Goal: Task Accomplishment & Management: Use online tool/utility

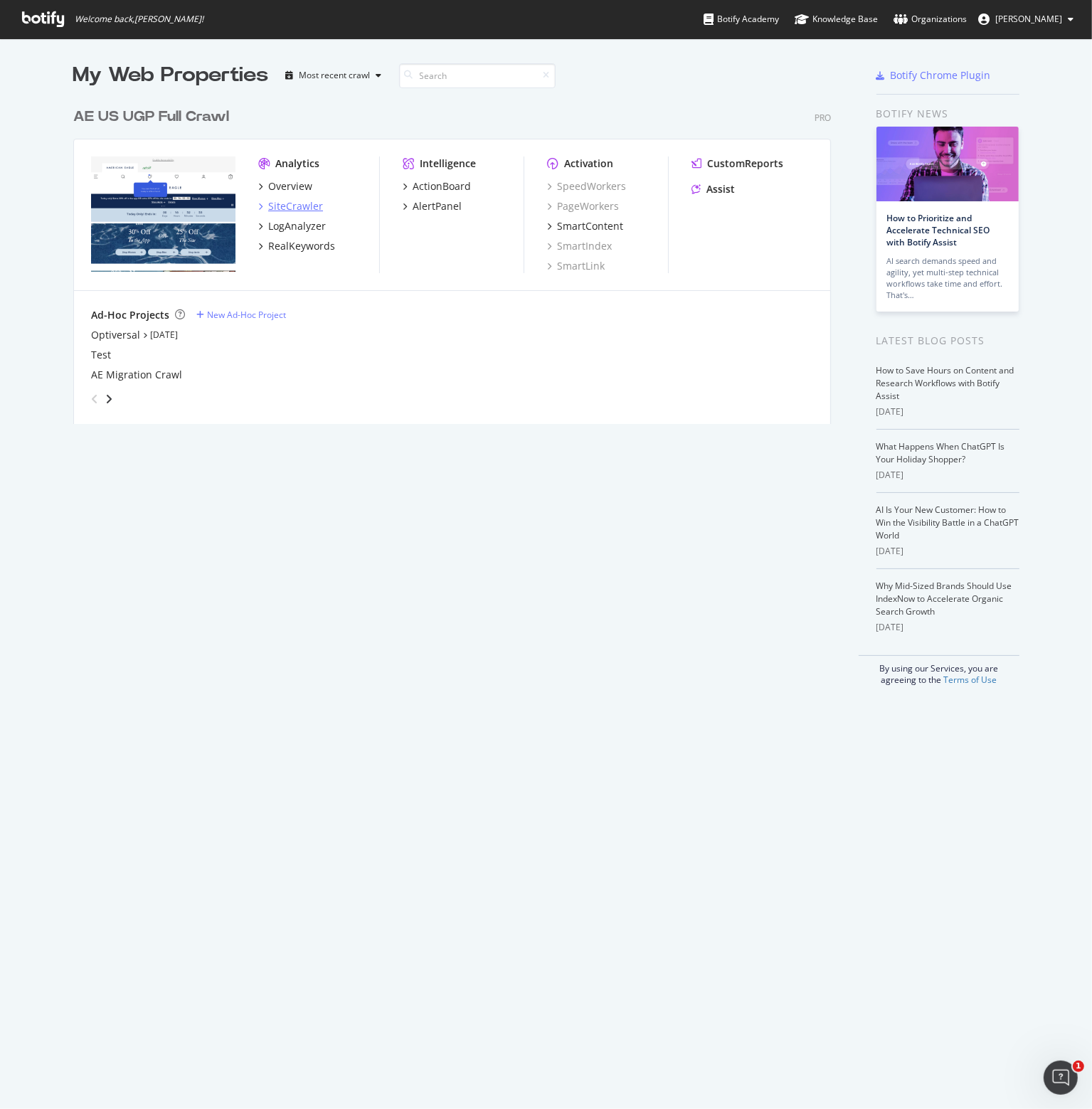
click at [279, 203] on div "SiteCrawler" at bounding box center [295, 206] width 55 height 14
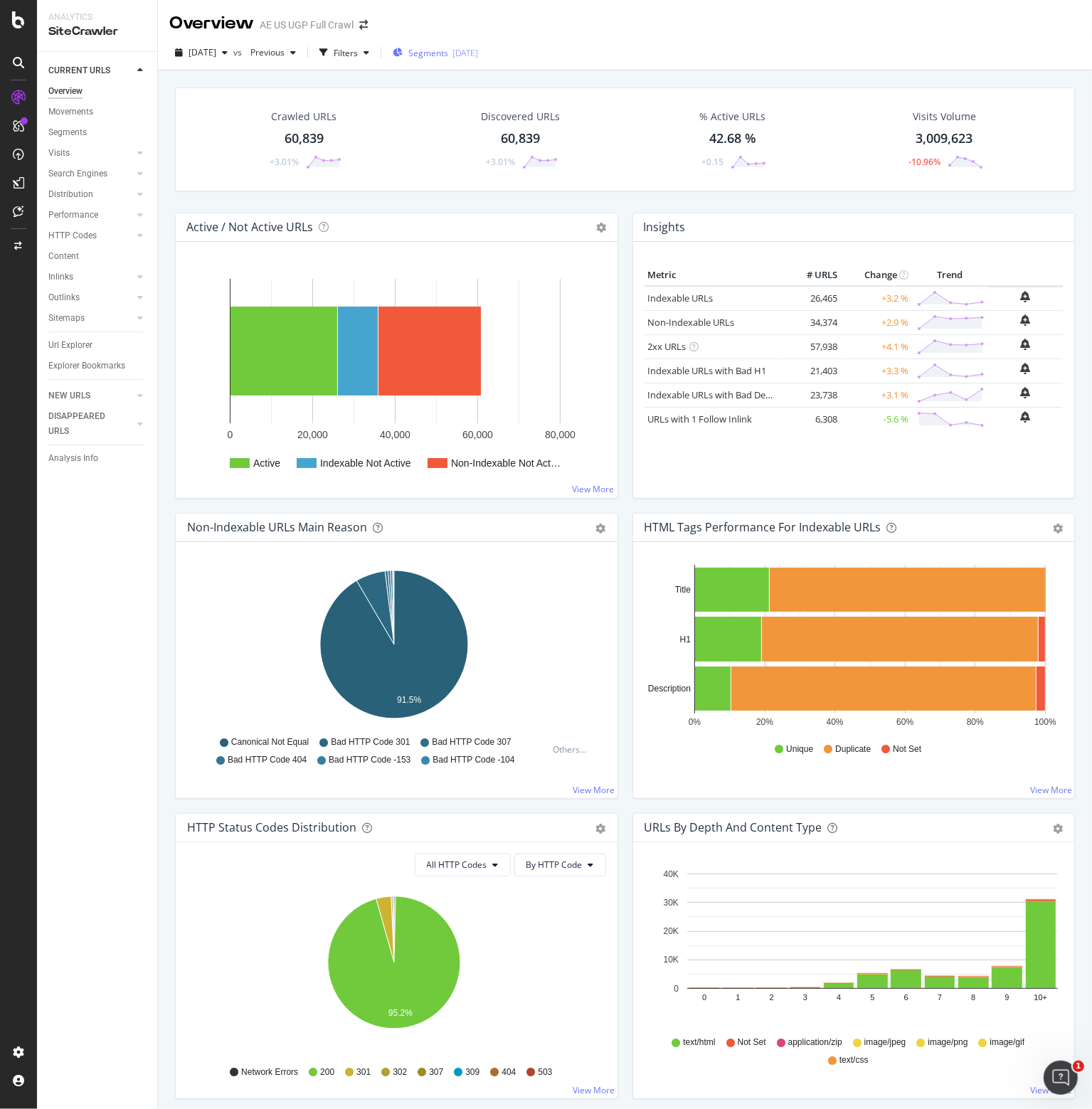
click at [448, 53] on span "Segments" at bounding box center [428, 53] width 40 height 12
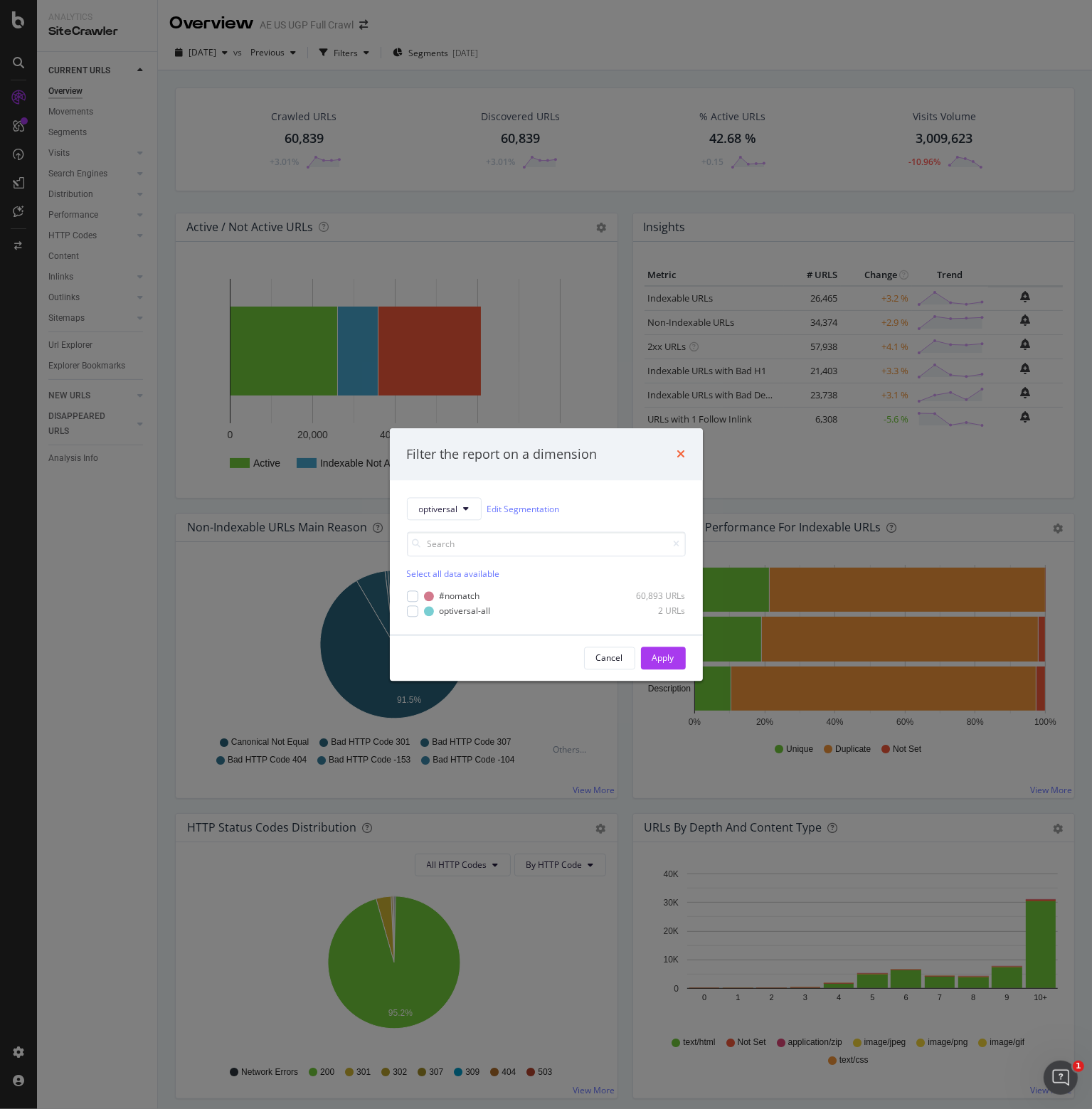
click at [680, 452] on icon "times" at bounding box center [682, 454] width 9 height 11
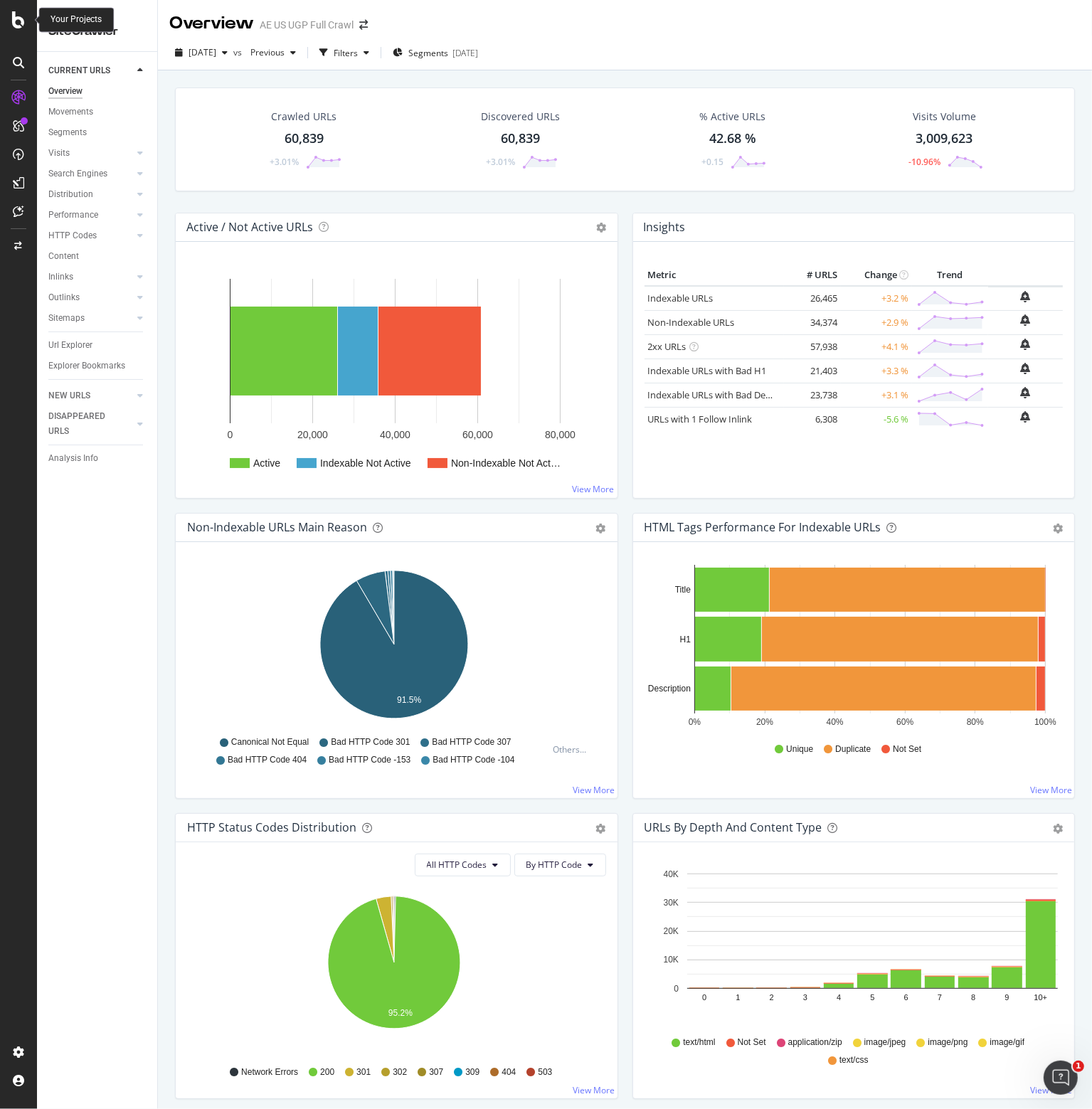
click at [20, 20] on icon at bounding box center [18, 20] width 13 height 17
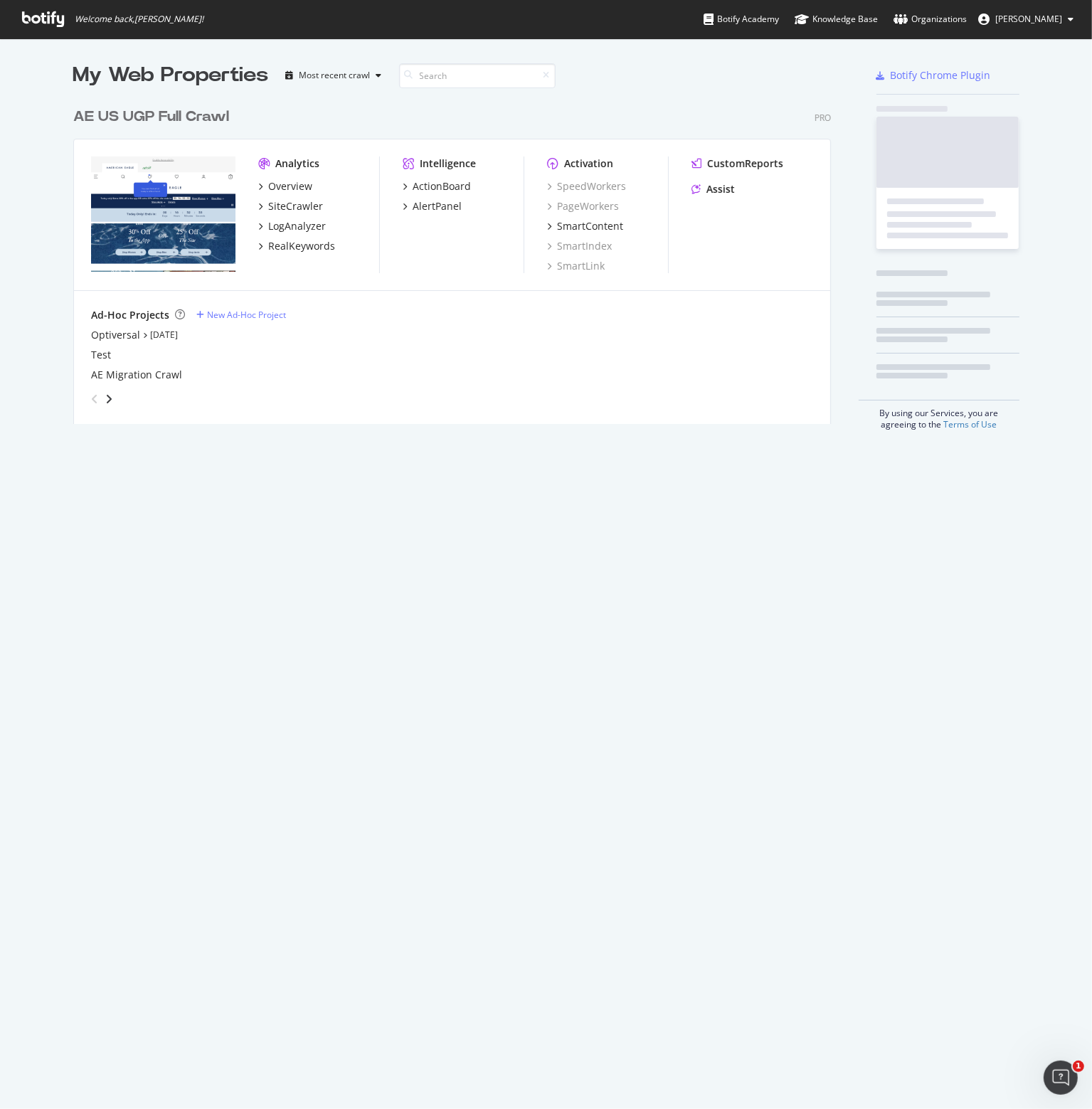
scroll to position [1099, 1070]
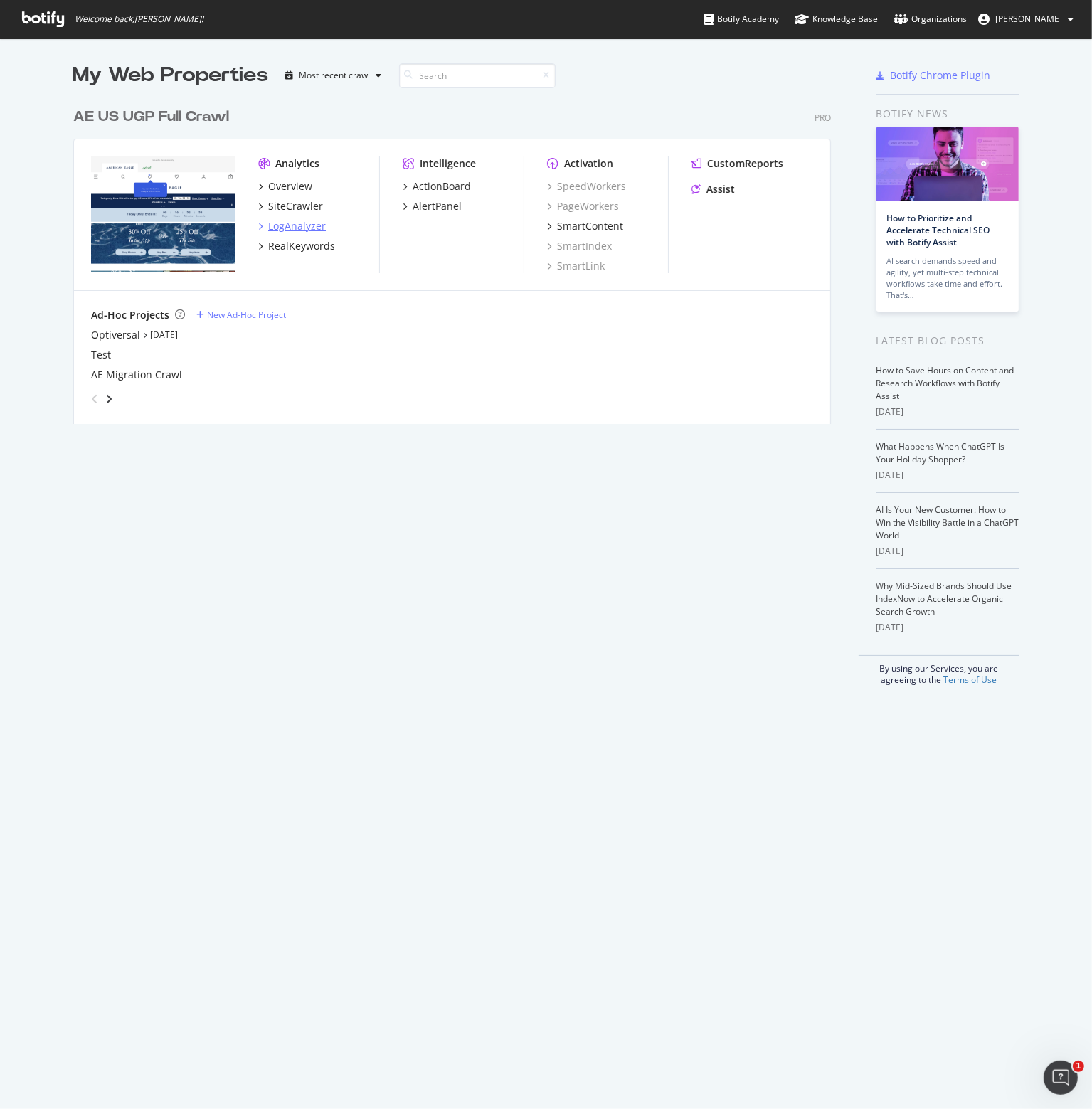
click at [301, 227] on div "LogAnalyzer" at bounding box center [297, 226] width 57 height 14
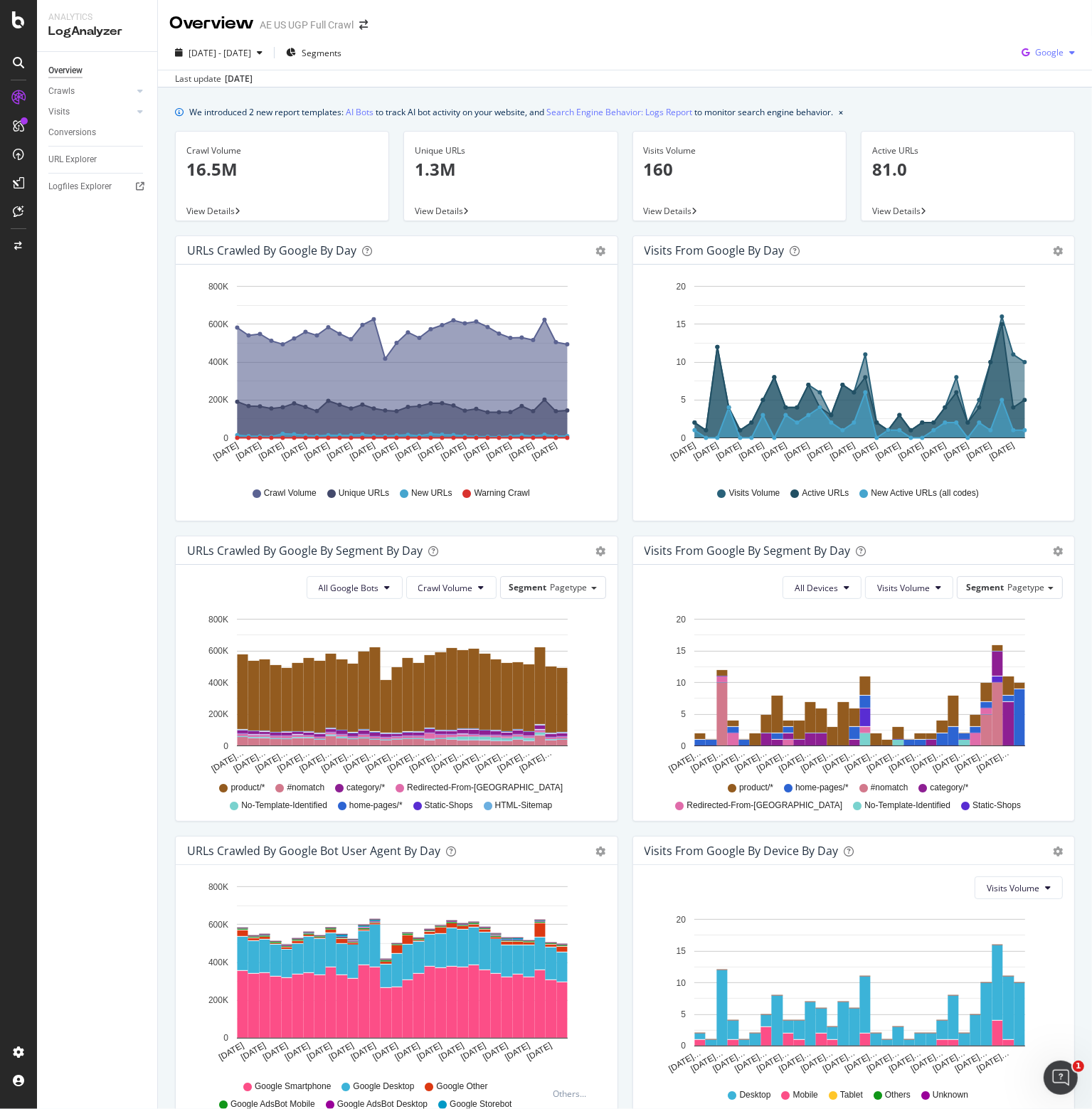
click at [1049, 53] on span "Google" at bounding box center [1049, 52] width 29 height 12
click at [1029, 135] on span "OpenAI" at bounding box center [1049, 134] width 53 height 13
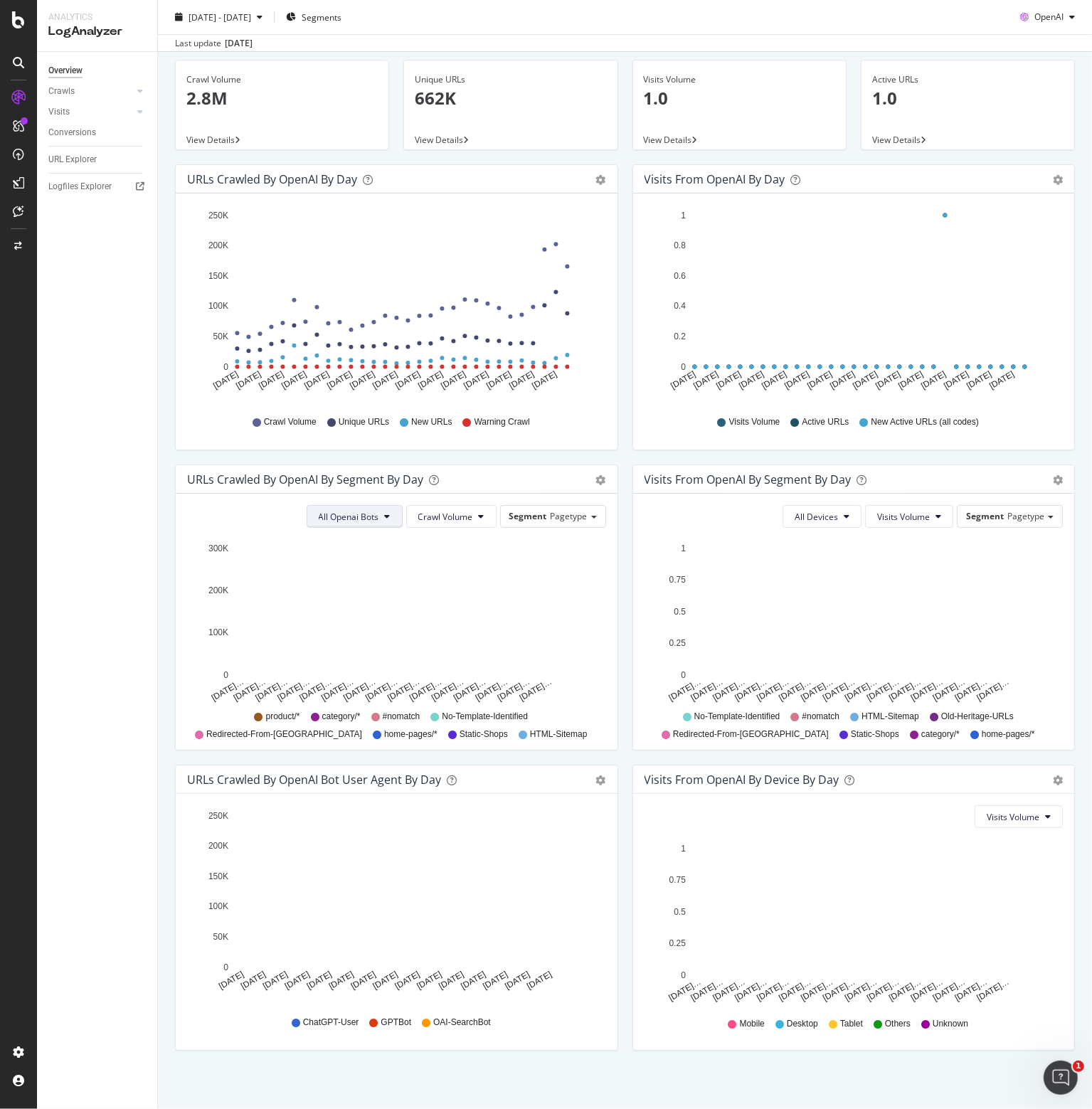
scroll to position [76, 0]
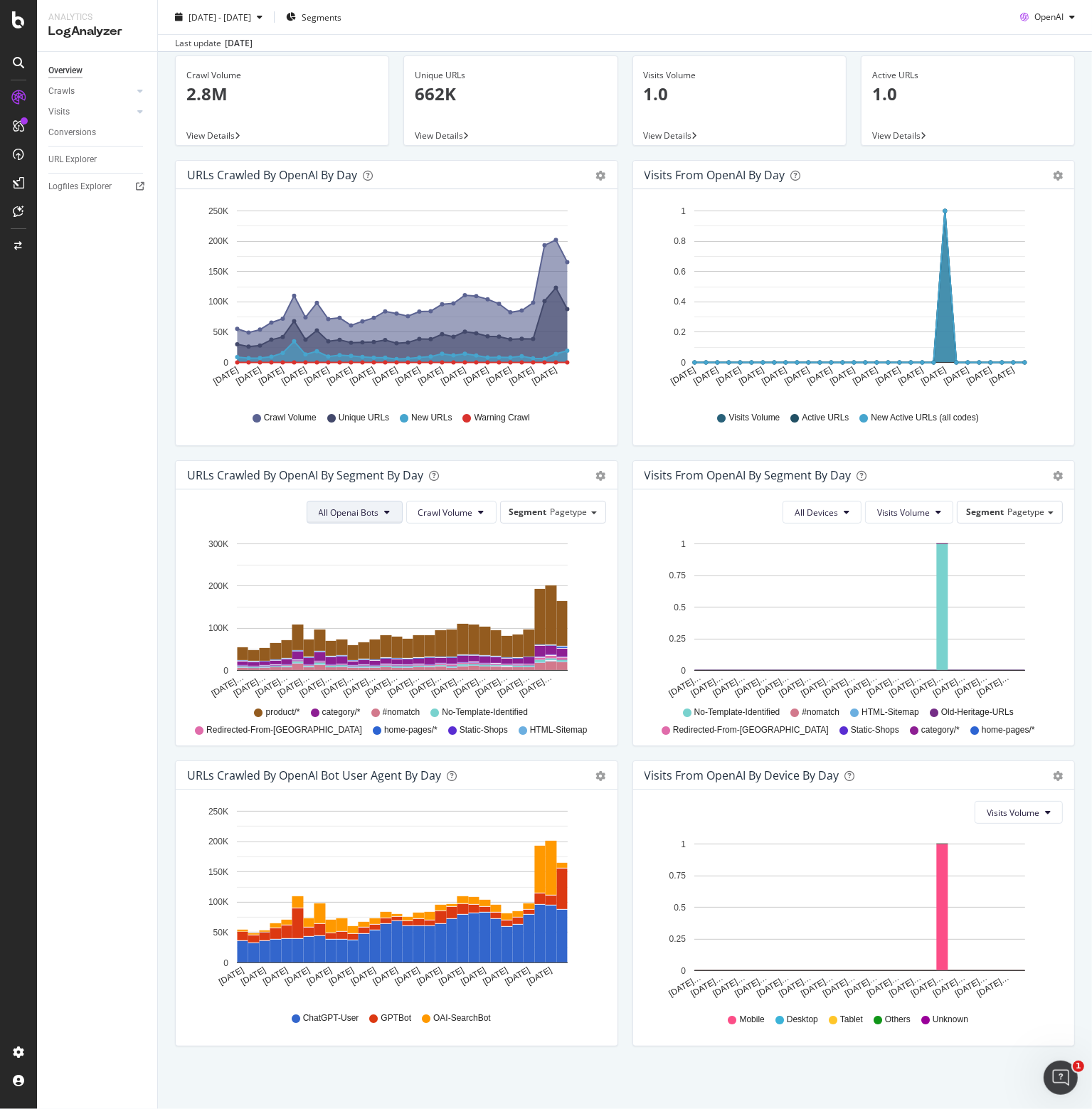
click at [385, 509] on icon at bounding box center [387, 512] width 6 height 9
click at [358, 592] on span "OAI-SearchBot" at bounding box center [346, 592] width 62 height 13
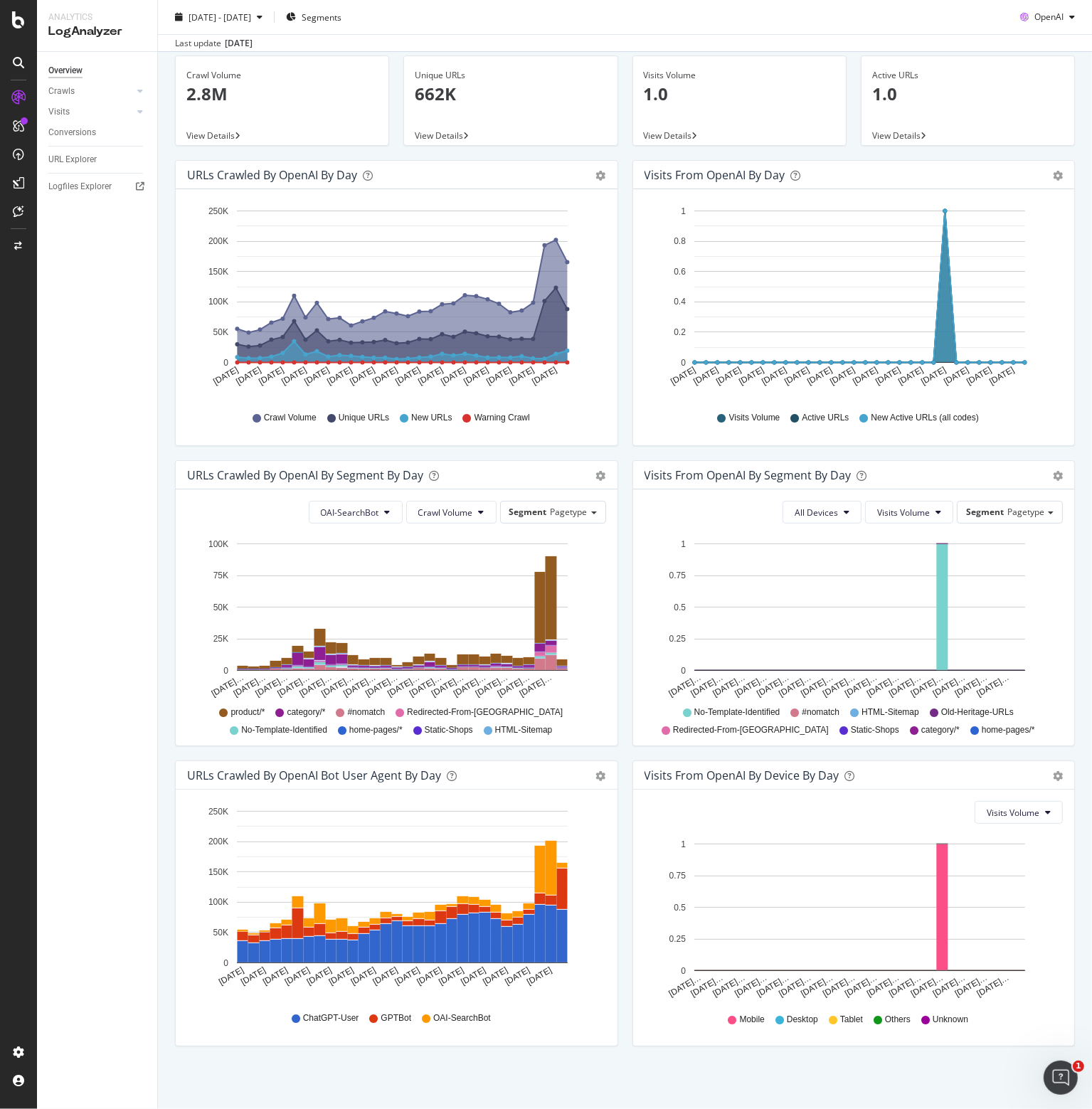
click at [356, 497] on div "OAI-SearchBot Crawl Volume Segment Pagetype Hold CTRL while clicking to filter …" at bounding box center [396, 617] width 442 height 256
click at [352, 502] on button "OAI-SearchBot" at bounding box center [355, 512] width 94 height 23
click at [353, 563] on span "GPTBot" at bounding box center [348, 566] width 61 height 13
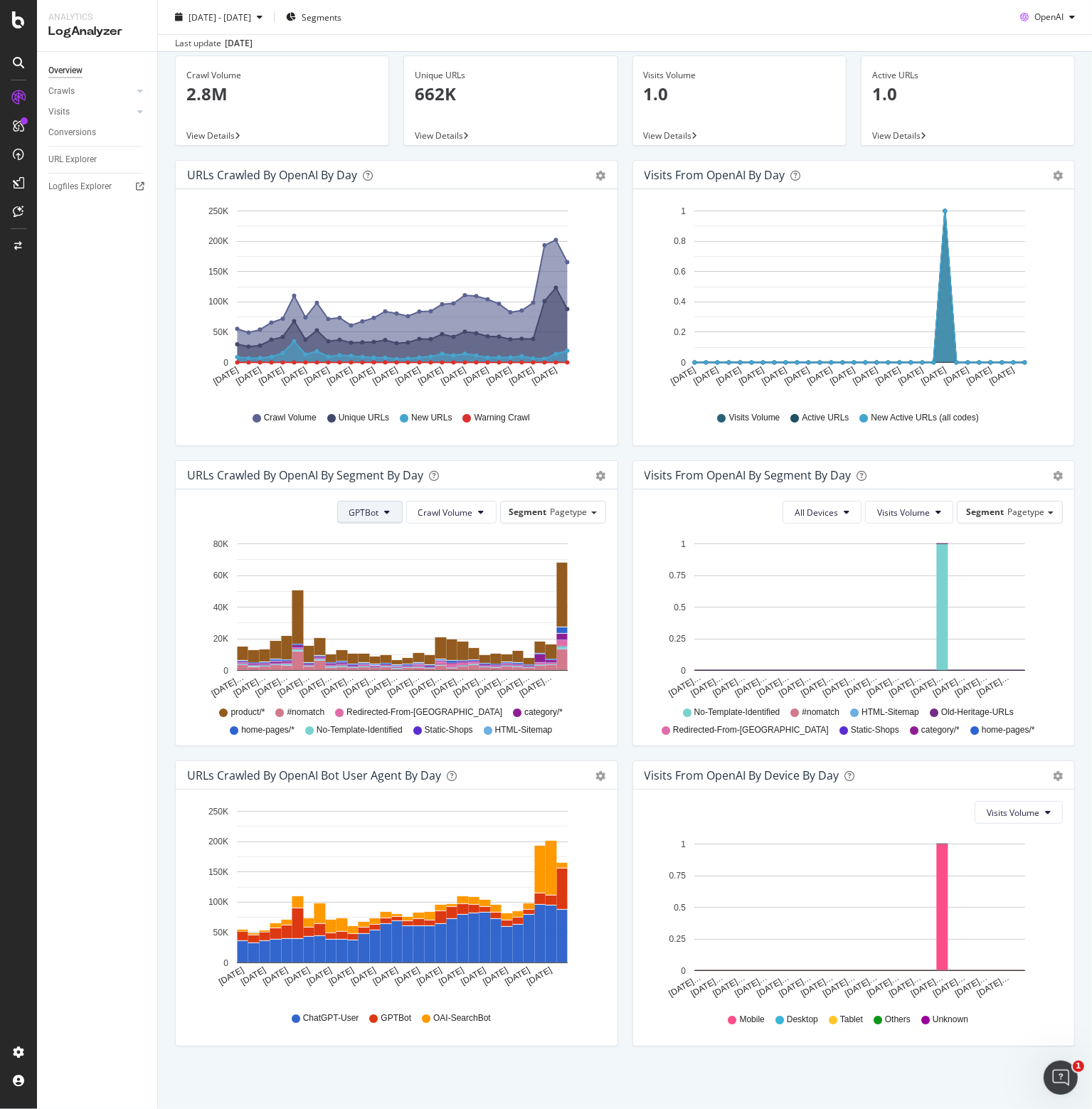
click at [377, 512] on button "GPTBot" at bounding box center [369, 512] width 65 height 23
click at [365, 618] on span "ChatGPT-User" at bounding box center [377, 618] width 61 height 13
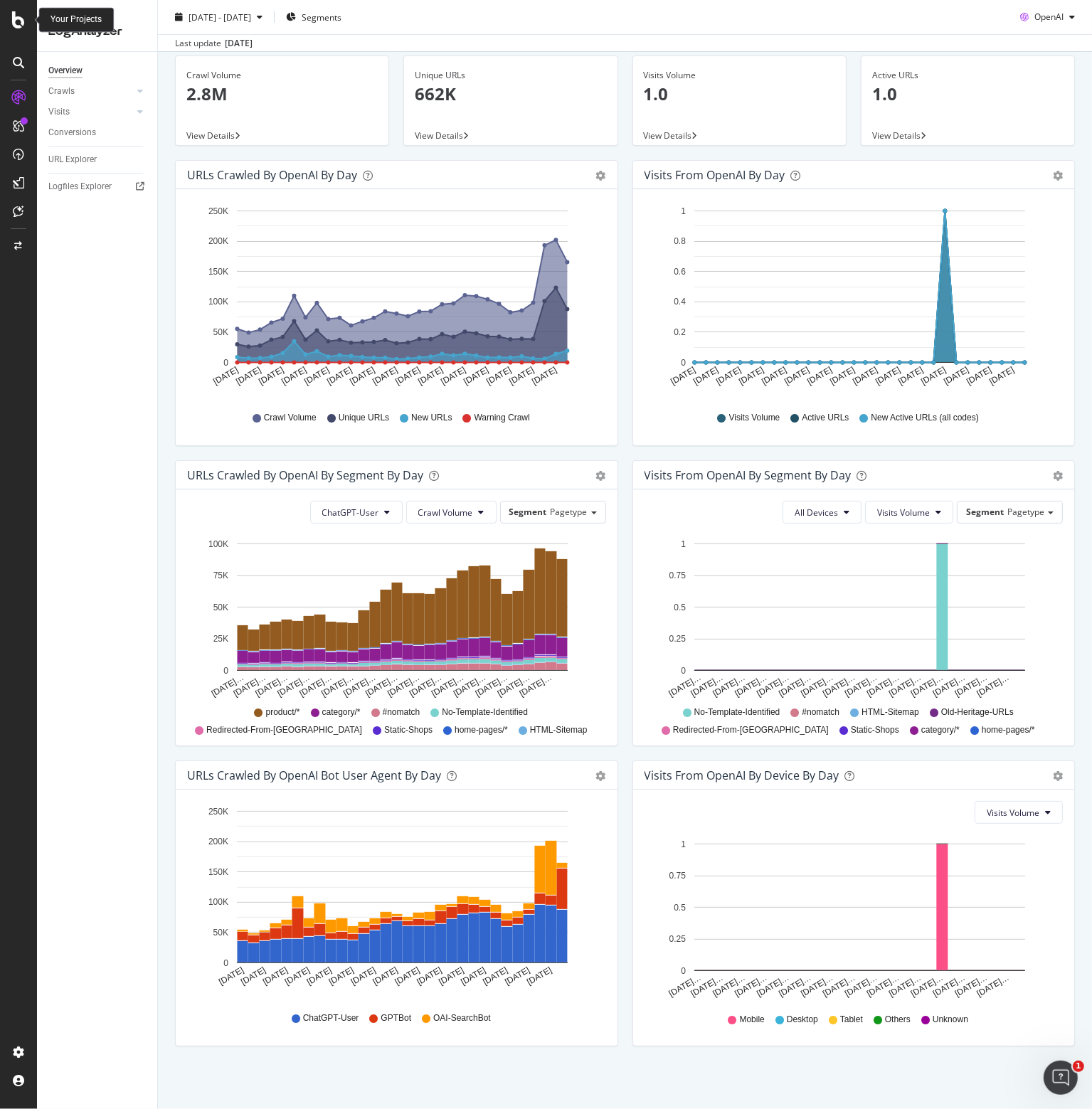
click at [18, 20] on icon at bounding box center [18, 20] width 13 height 17
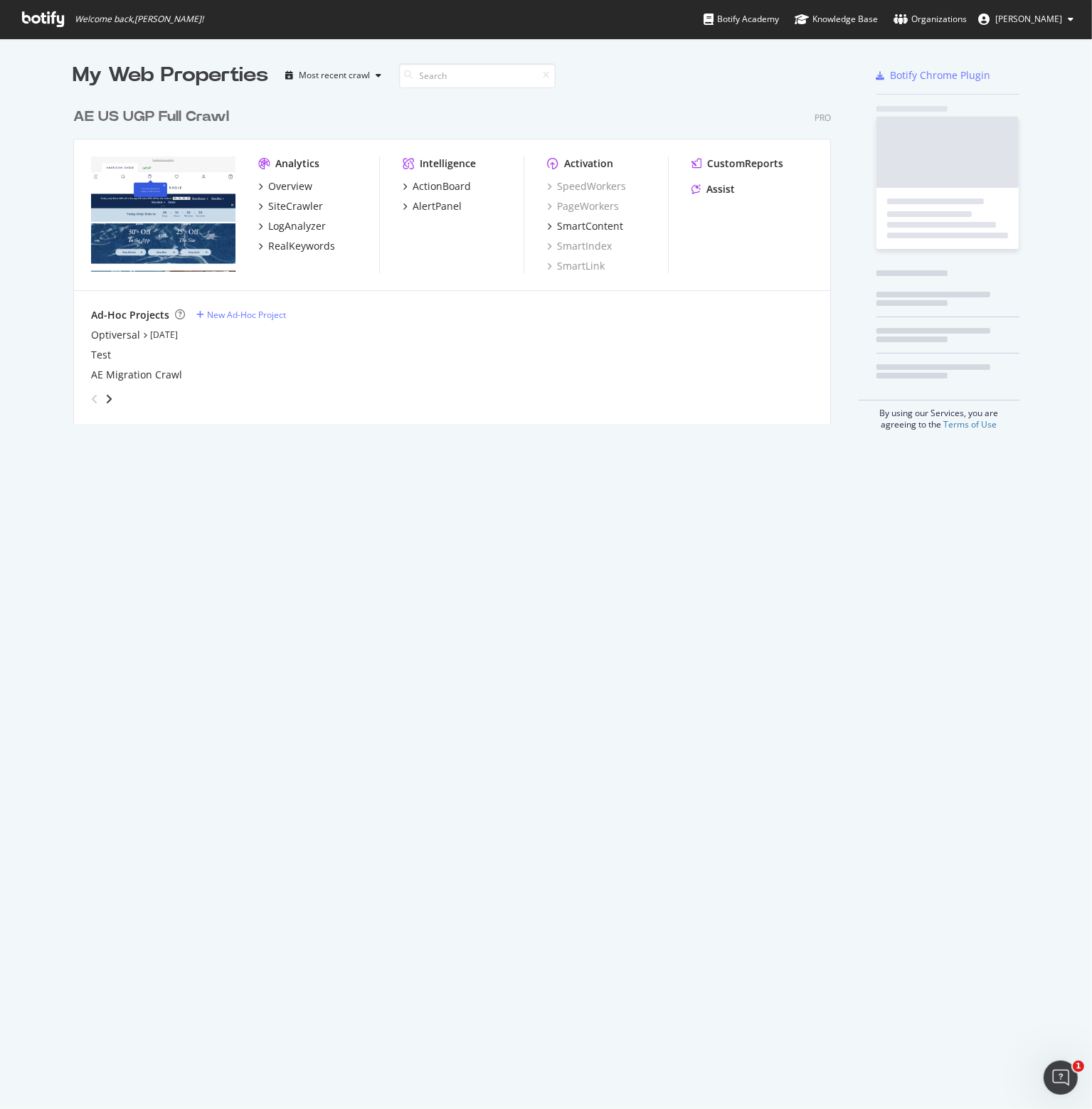
scroll to position [1099, 1070]
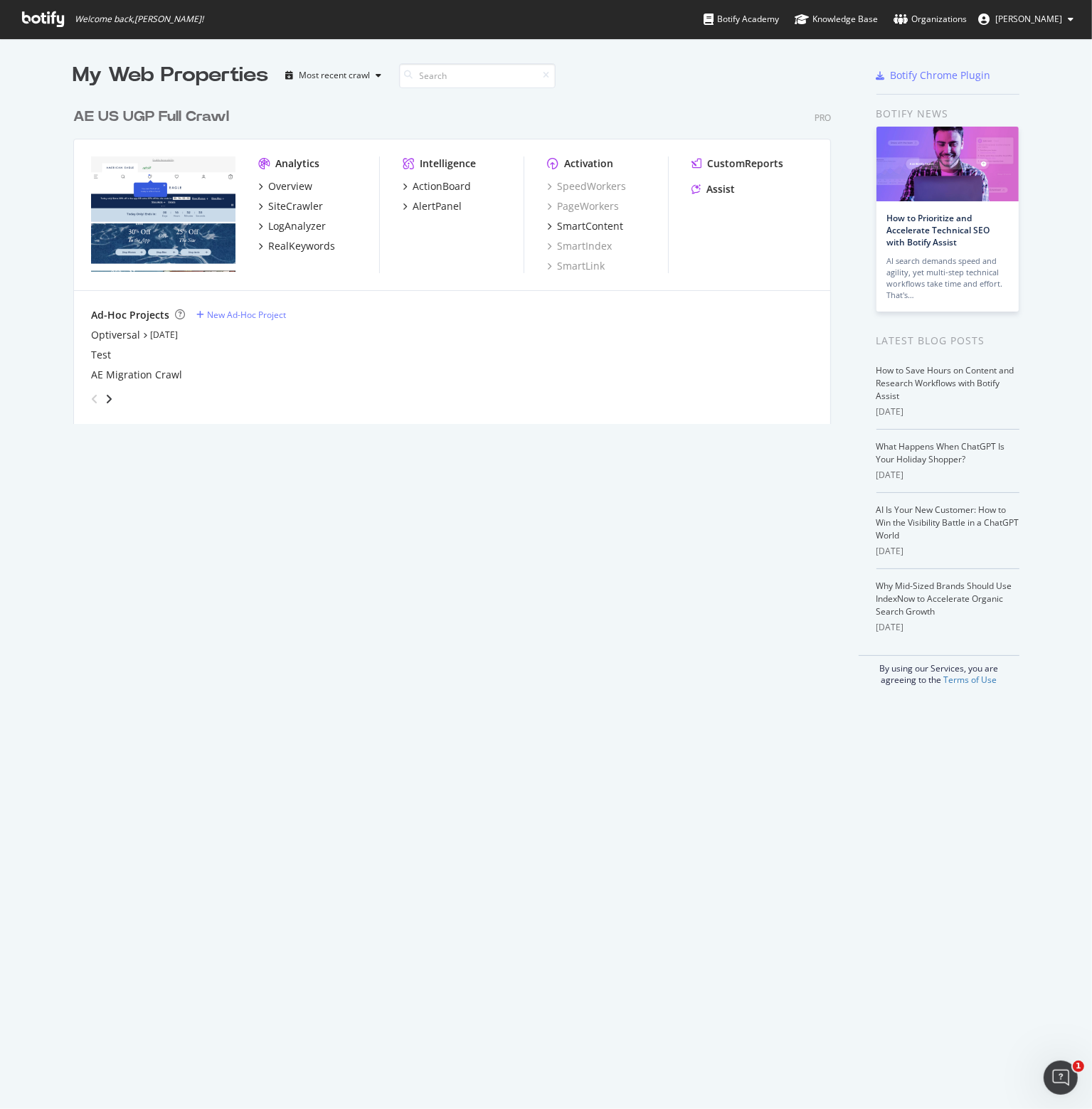
click at [286, 234] on div "Overview SiteCrawler LogAnalyzer RealKeywords" at bounding box center [318, 215] width 121 height 74
click at [285, 227] on div "LogAnalyzer" at bounding box center [297, 226] width 57 height 14
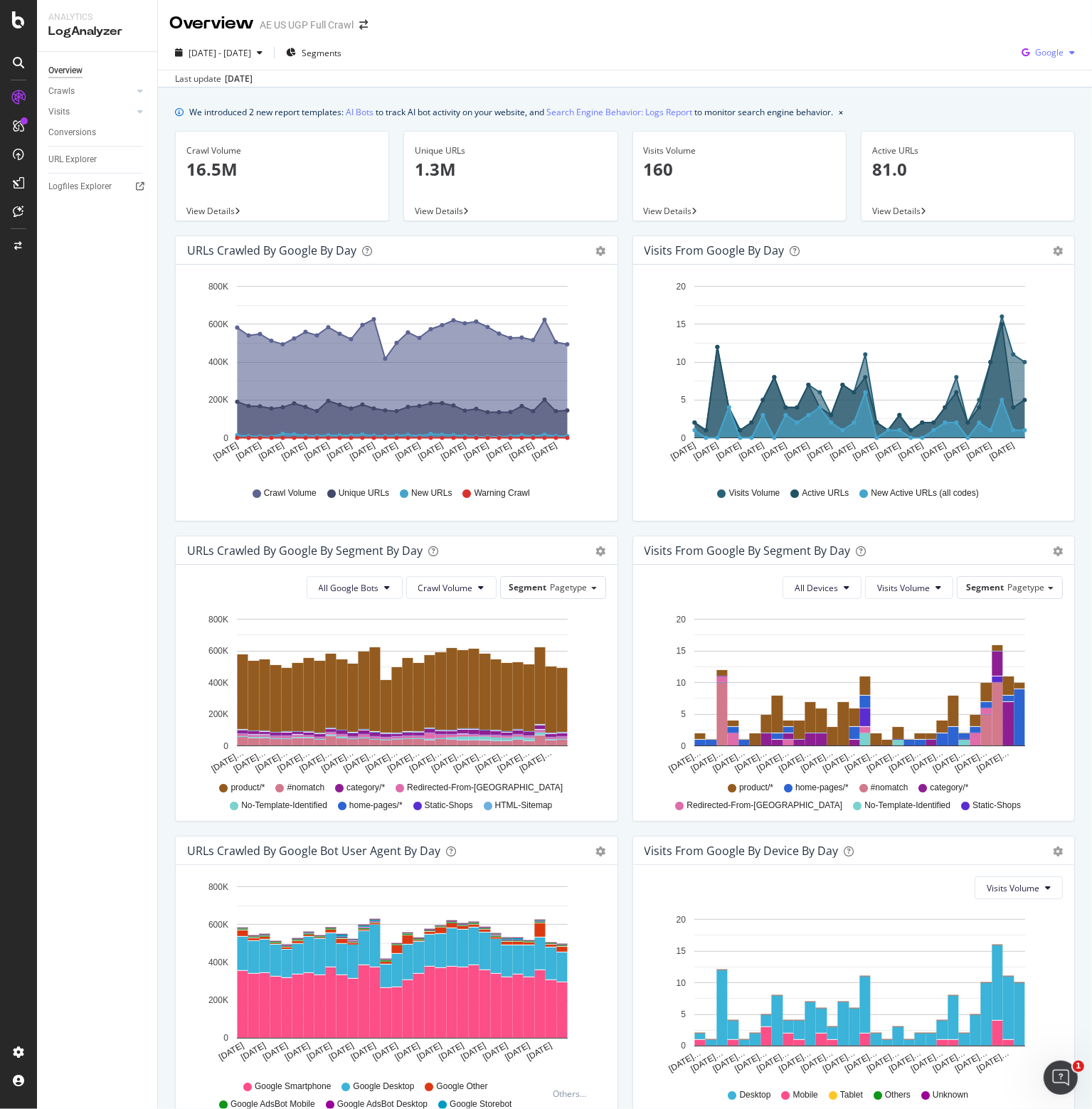
click at [1049, 50] on span "Google" at bounding box center [1049, 52] width 29 height 12
click at [1048, 155] on span "Other AI Bots" at bounding box center [1049, 160] width 53 height 13
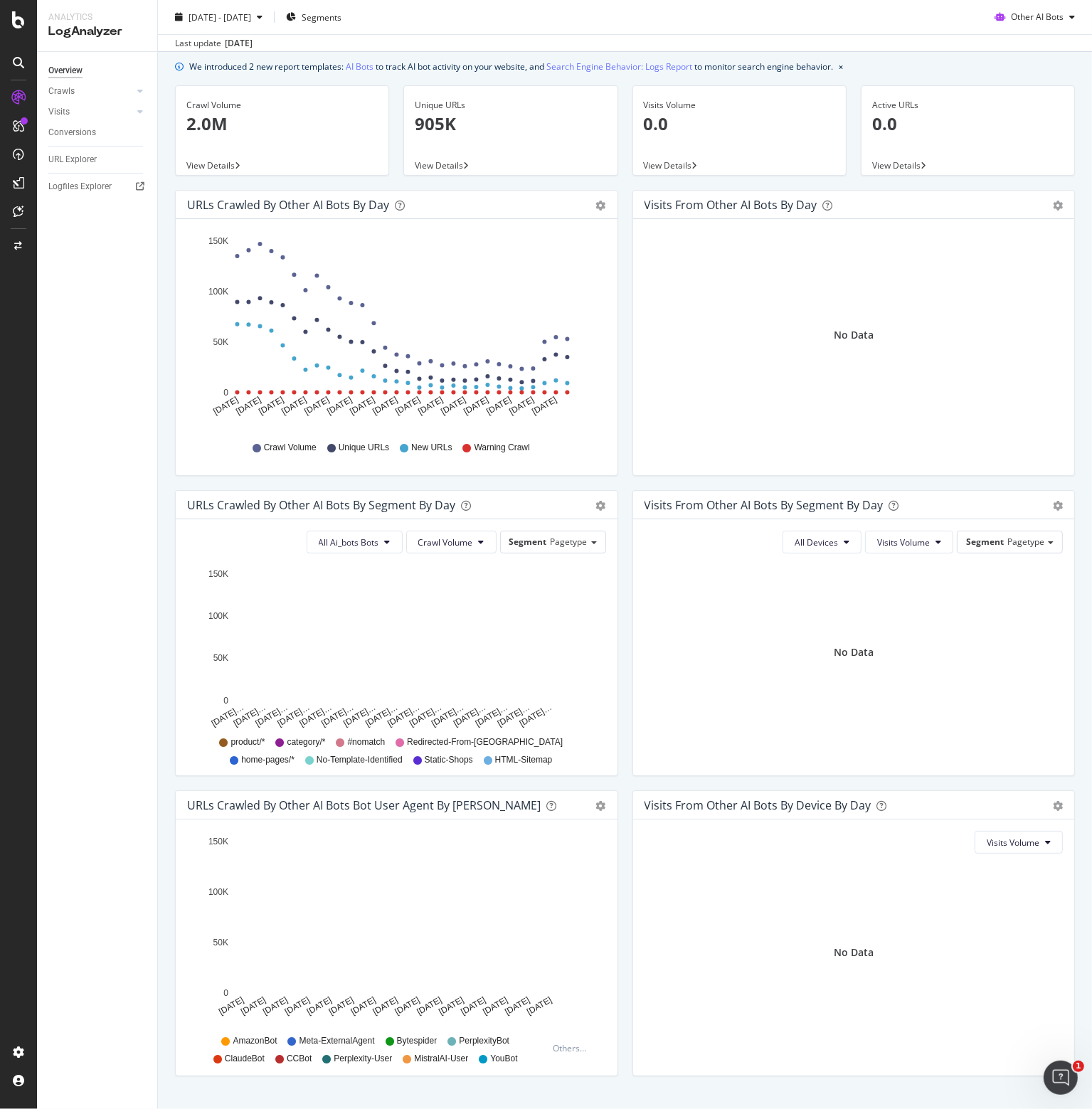
scroll to position [76, 0]
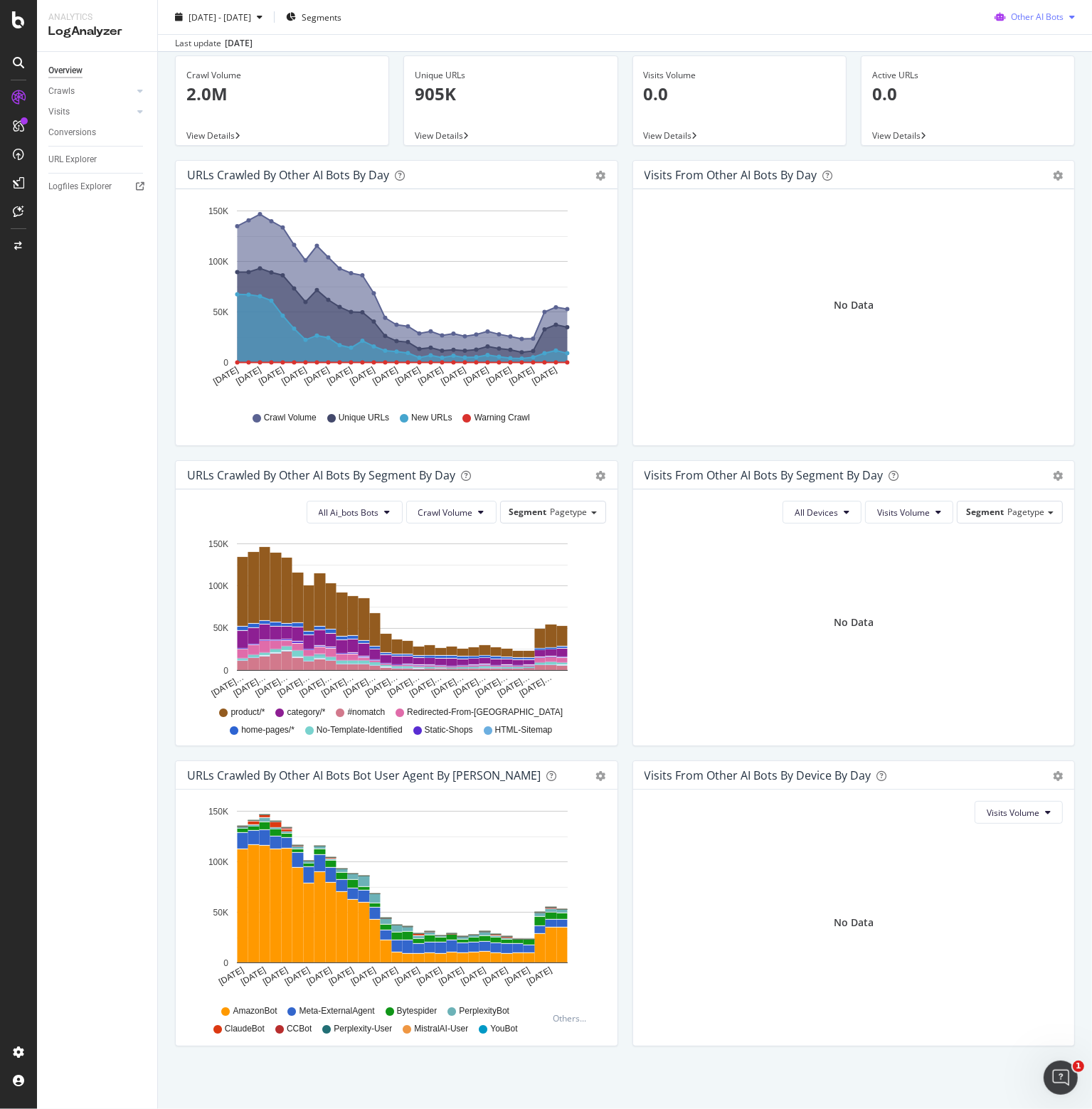
click at [1049, 22] on div "Other AI Bots" at bounding box center [1036, 17] width 92 height 22
click at [1032, 99] on span "OpenAI" at bounding box center [1041, 98] width 56 height 13
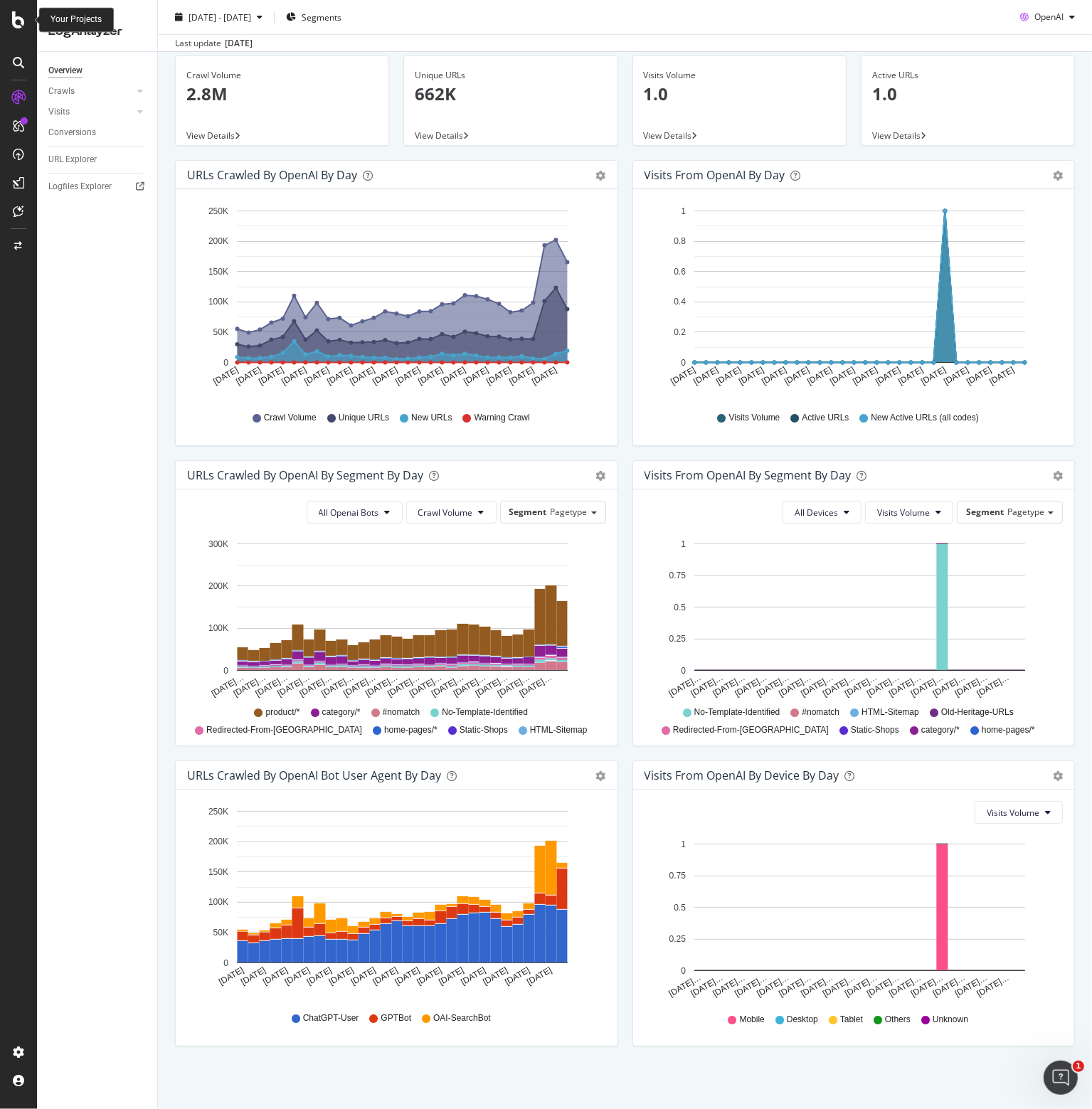
click at [14, 11] on icon at bounding box center [18, 20] width 13 height 17
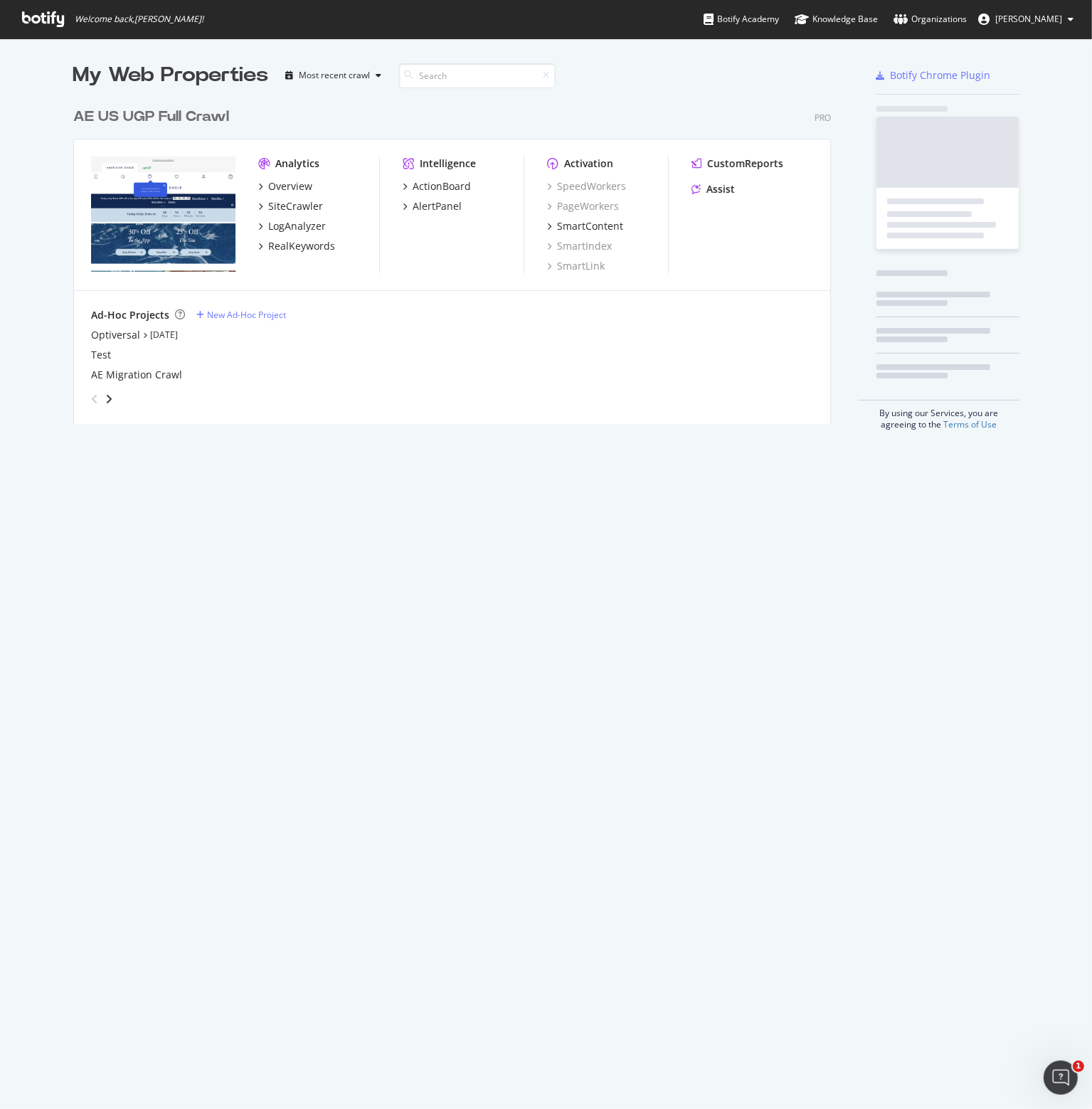
scroll to position [1099, 1070]
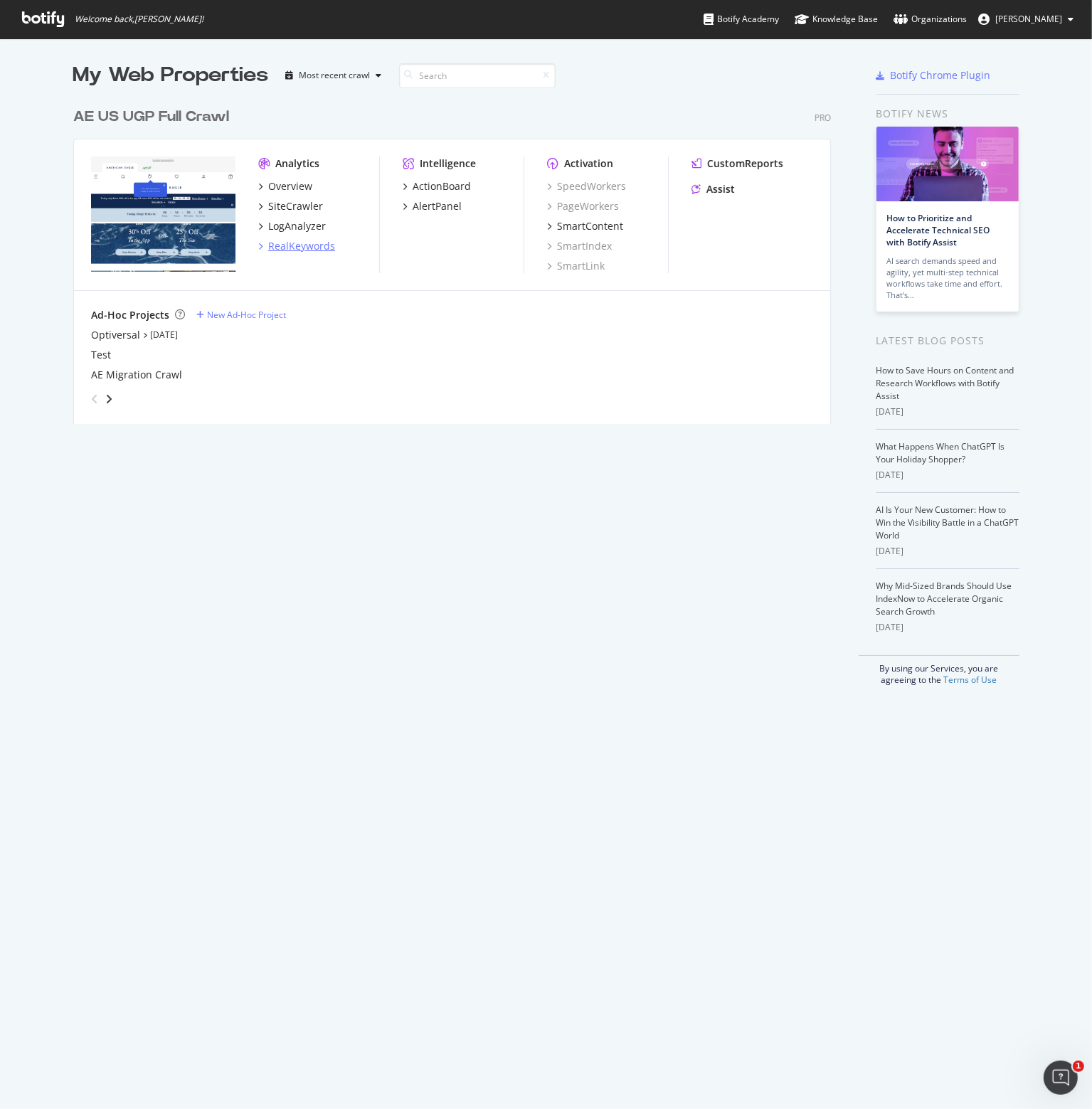
click at [297, 249] on div "RealKeywords" at bounding box center [301, 246] width 67 height 14
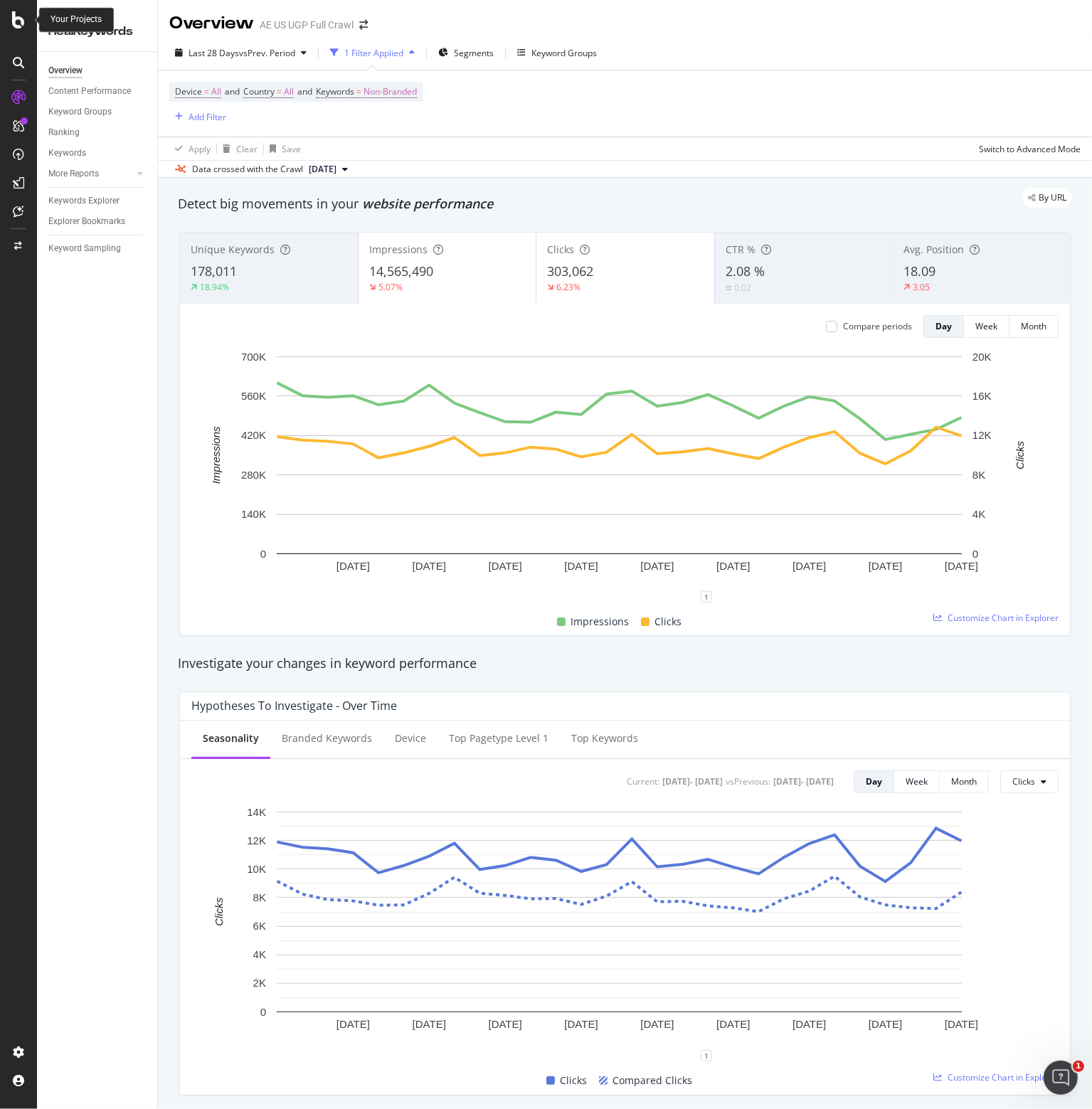
click at [17, 20] on icon at bounding box center [18, 20] width 13 height 17
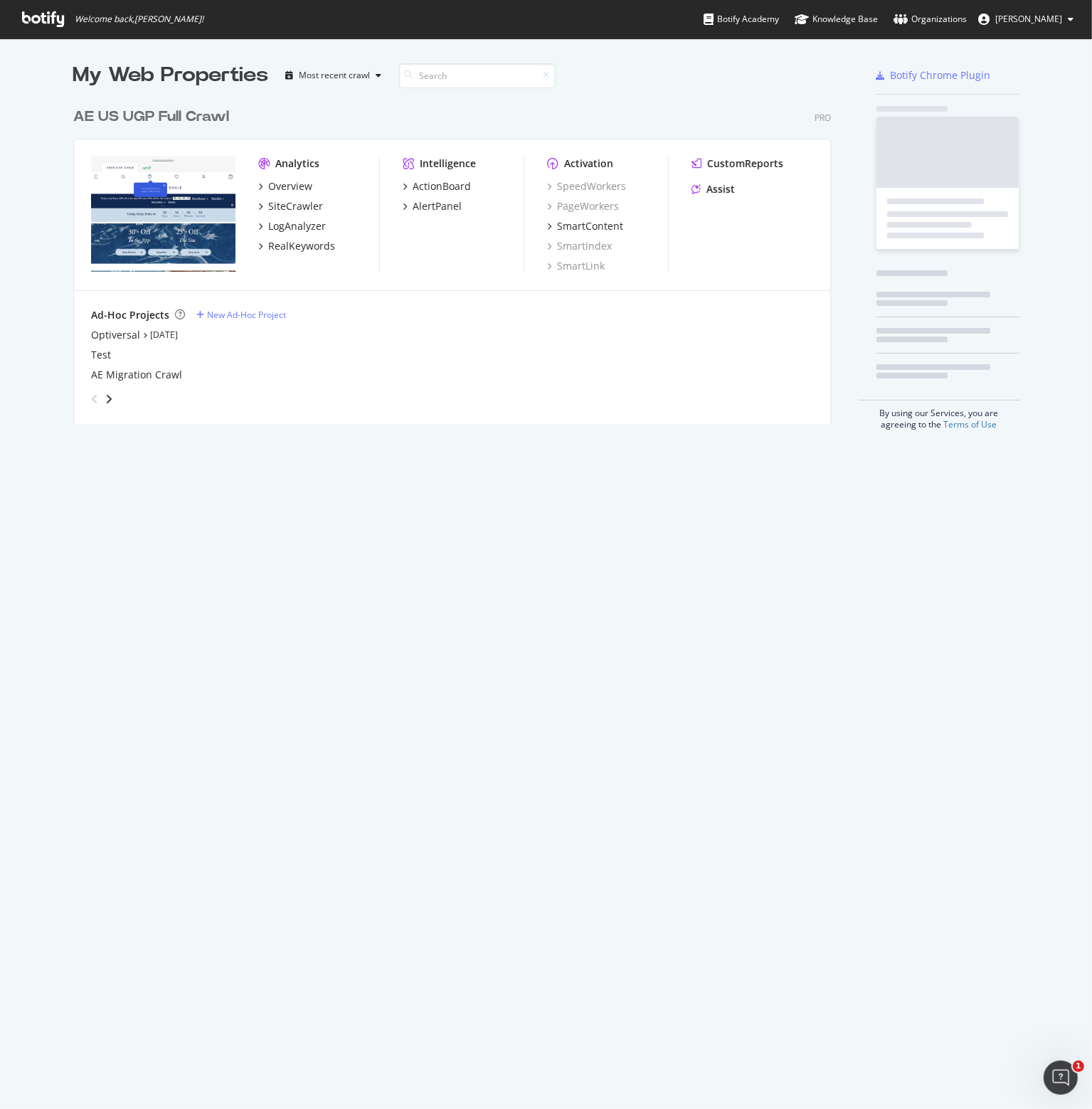
scroll to position [1099, 1070]
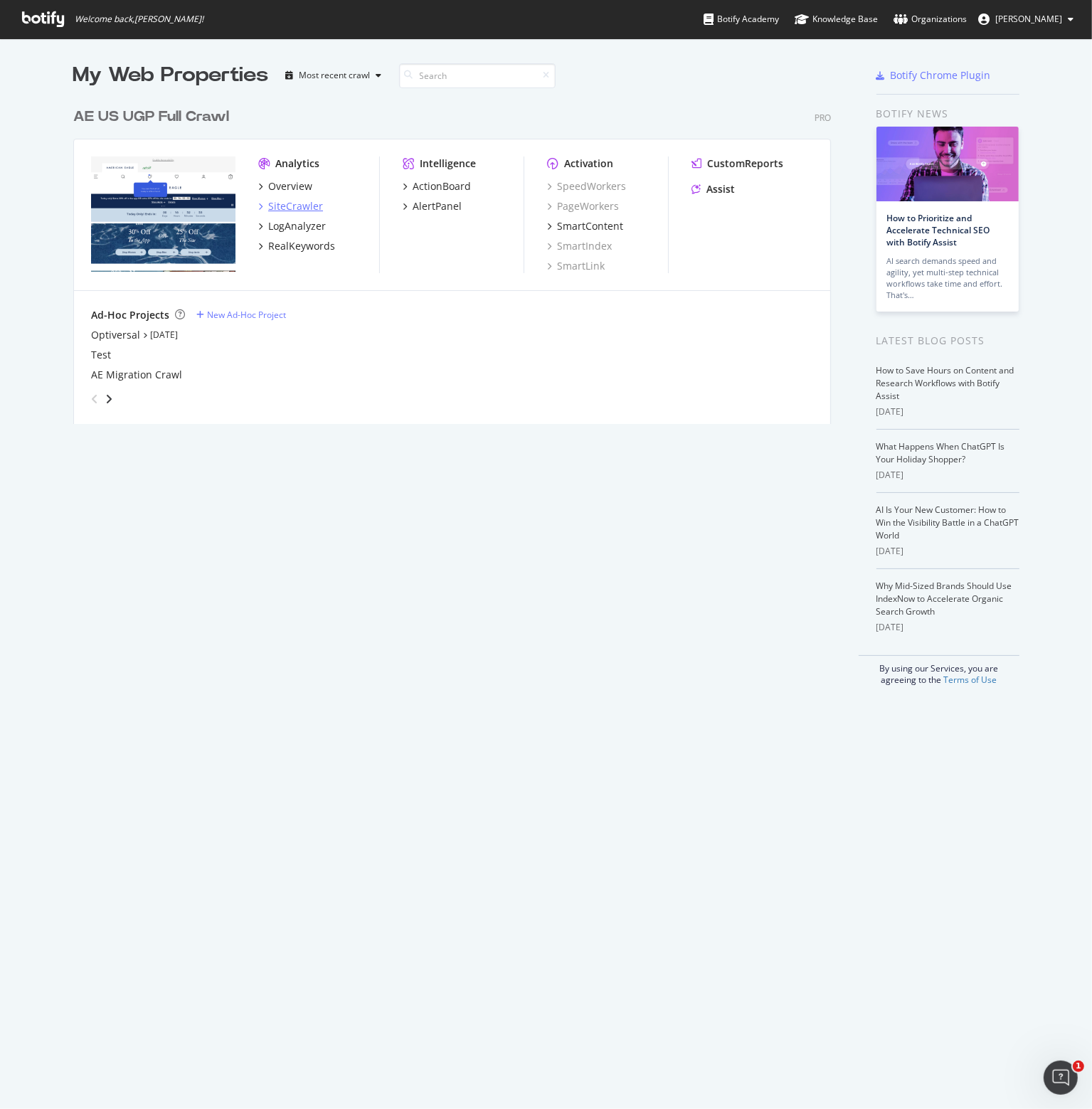
click at [281, 210] on div "SiteCrawler" at bounding box center [295, 206] width 55 height 14
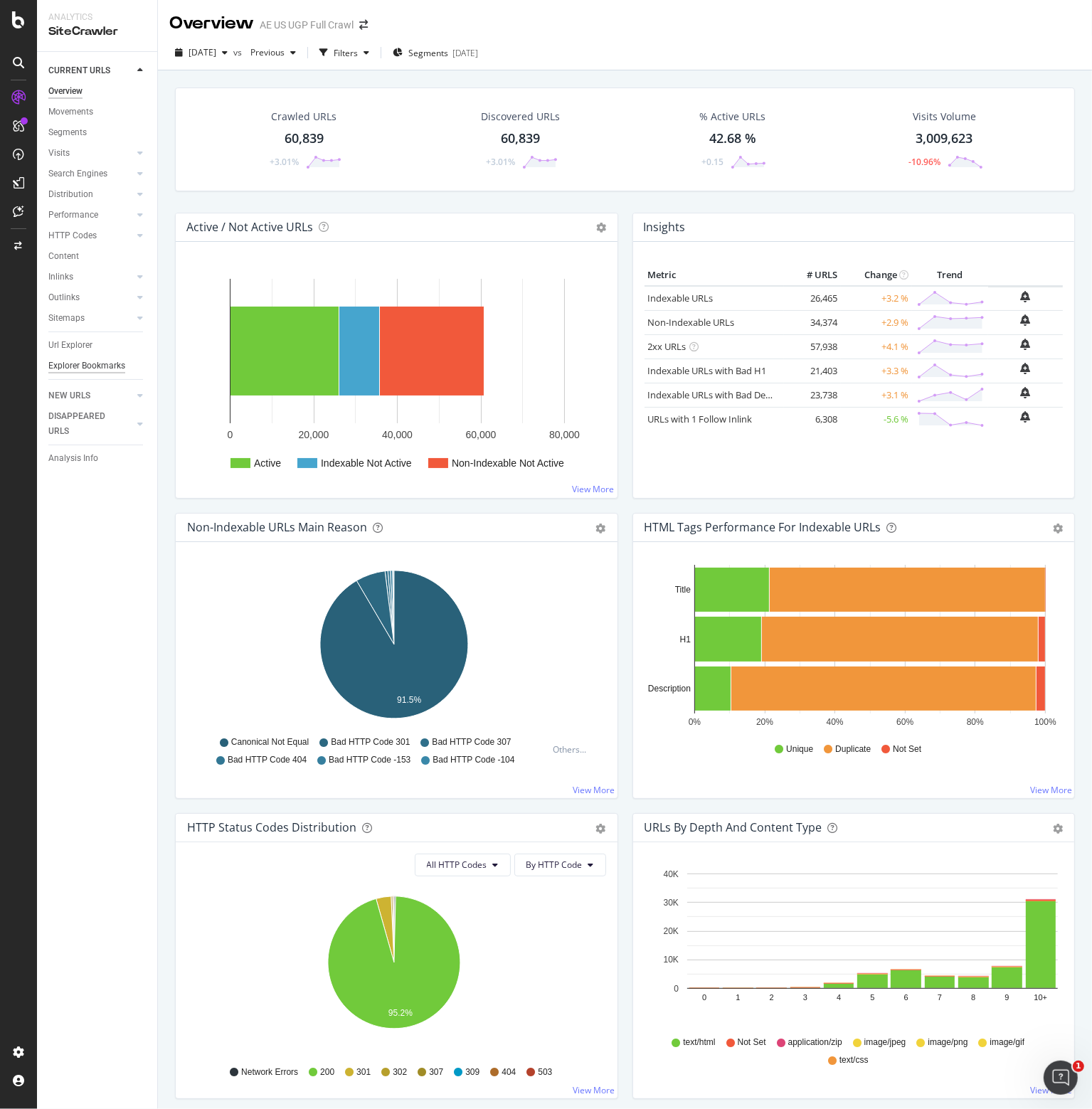
click at [76, 364] on div "Explorer Bookmarks" at bounding box center [87, 366] width 76 height 15
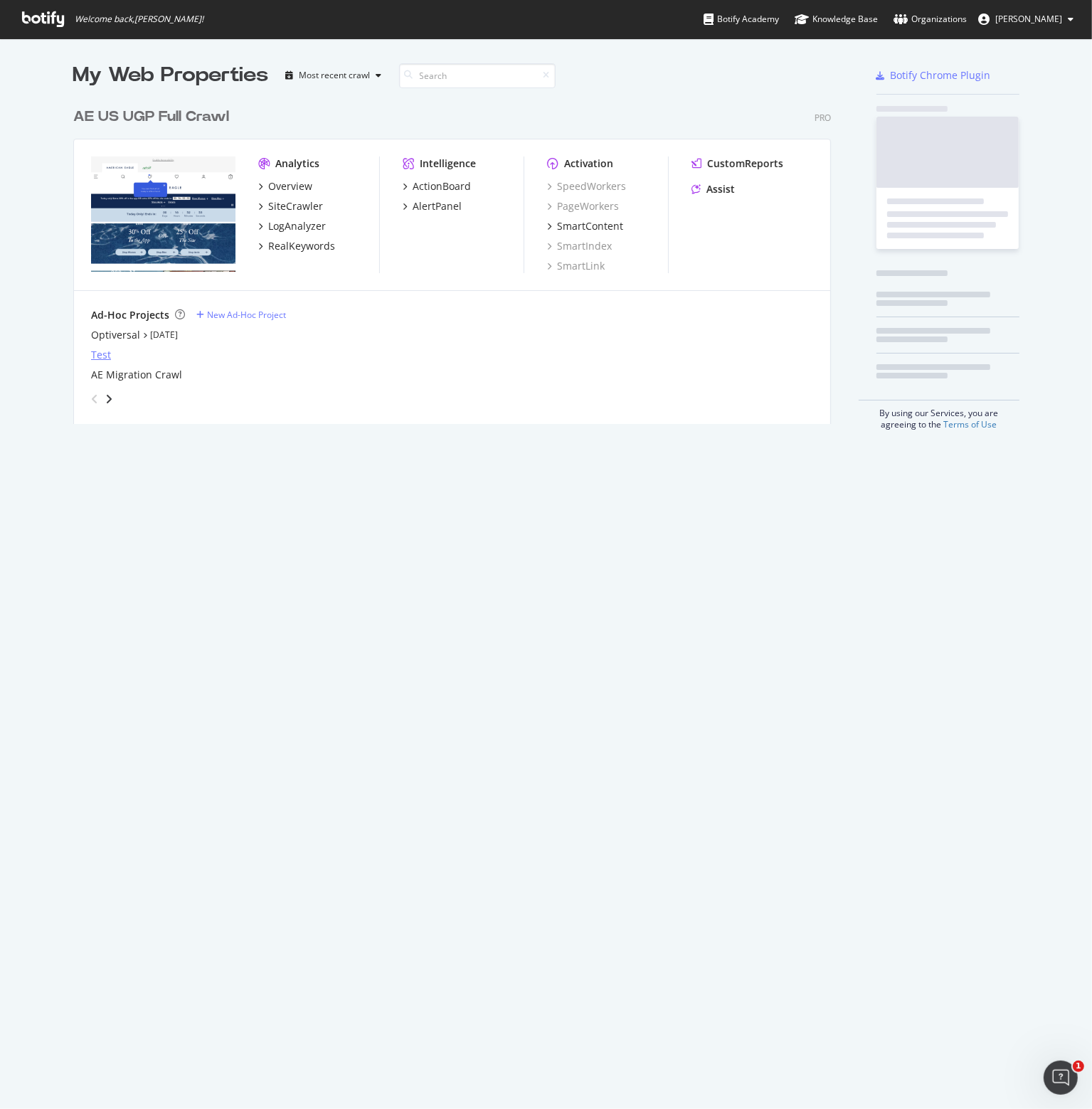
scroll to position [1099, 1070]
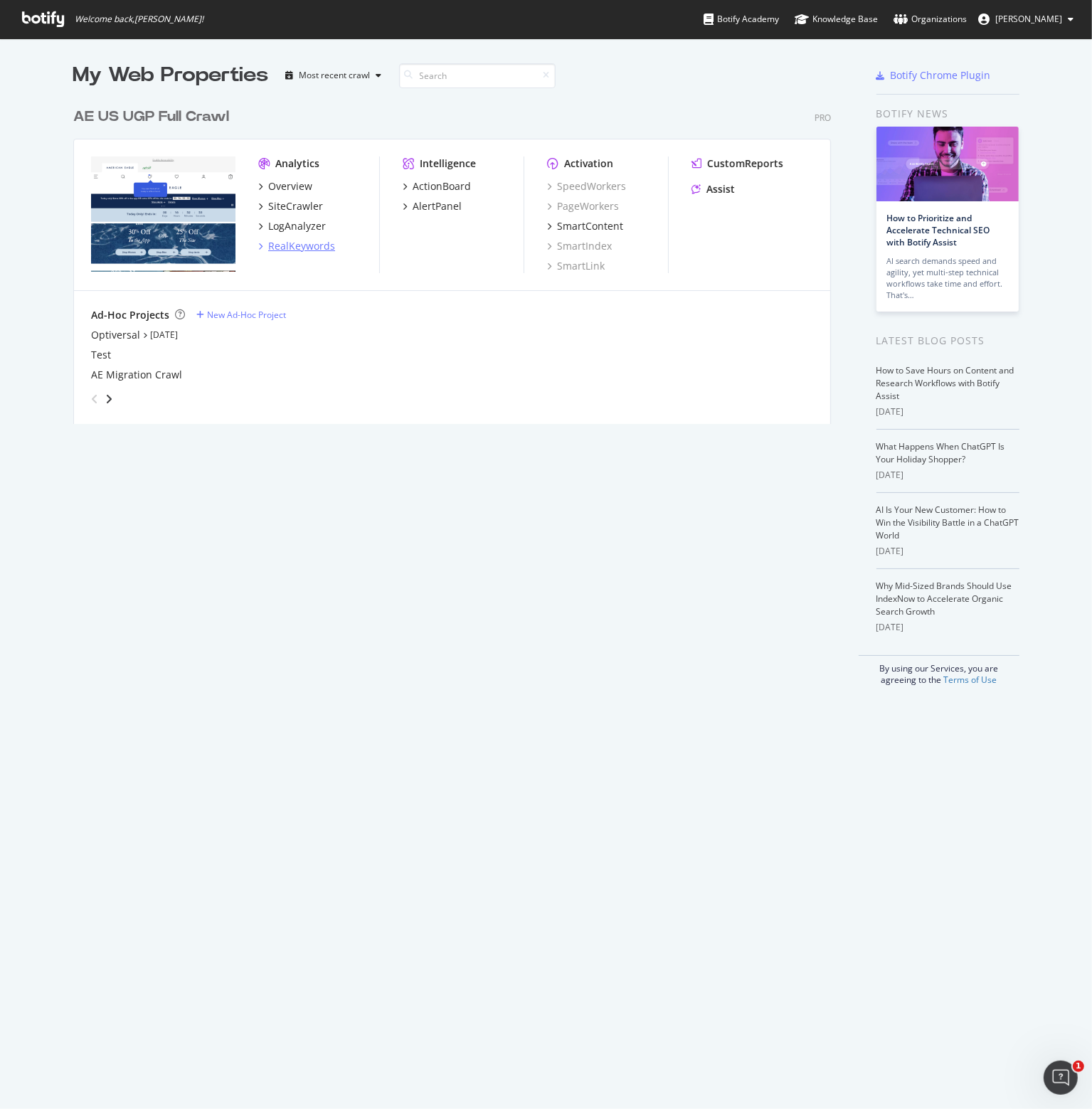
click at [306, 245] on div "RealKeywords" at bounding box center [301, 246] width 67 height 14
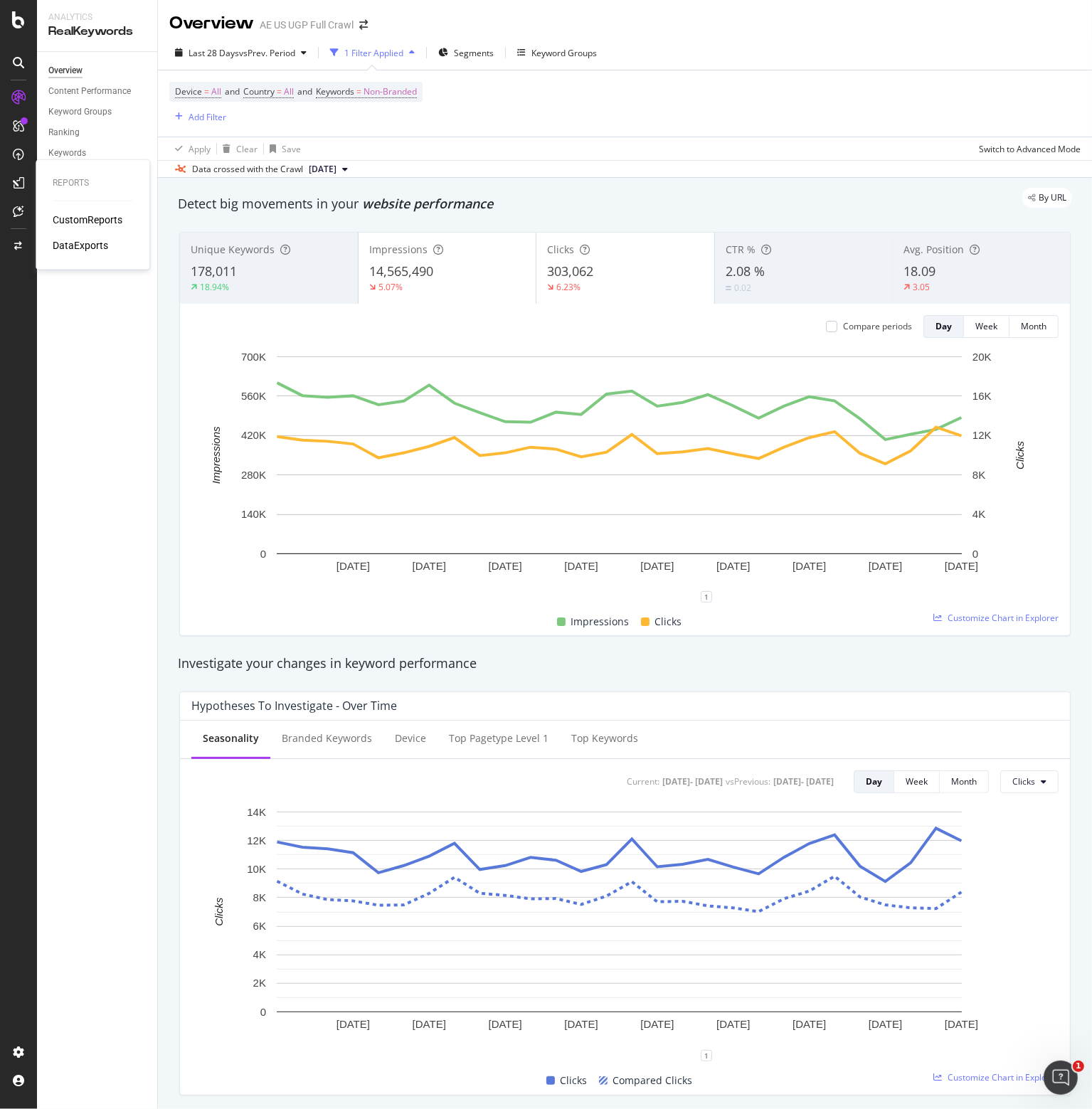
click at [76, 218] on div "CustomReports" at bounding box center [88, 220] width 69 height 14
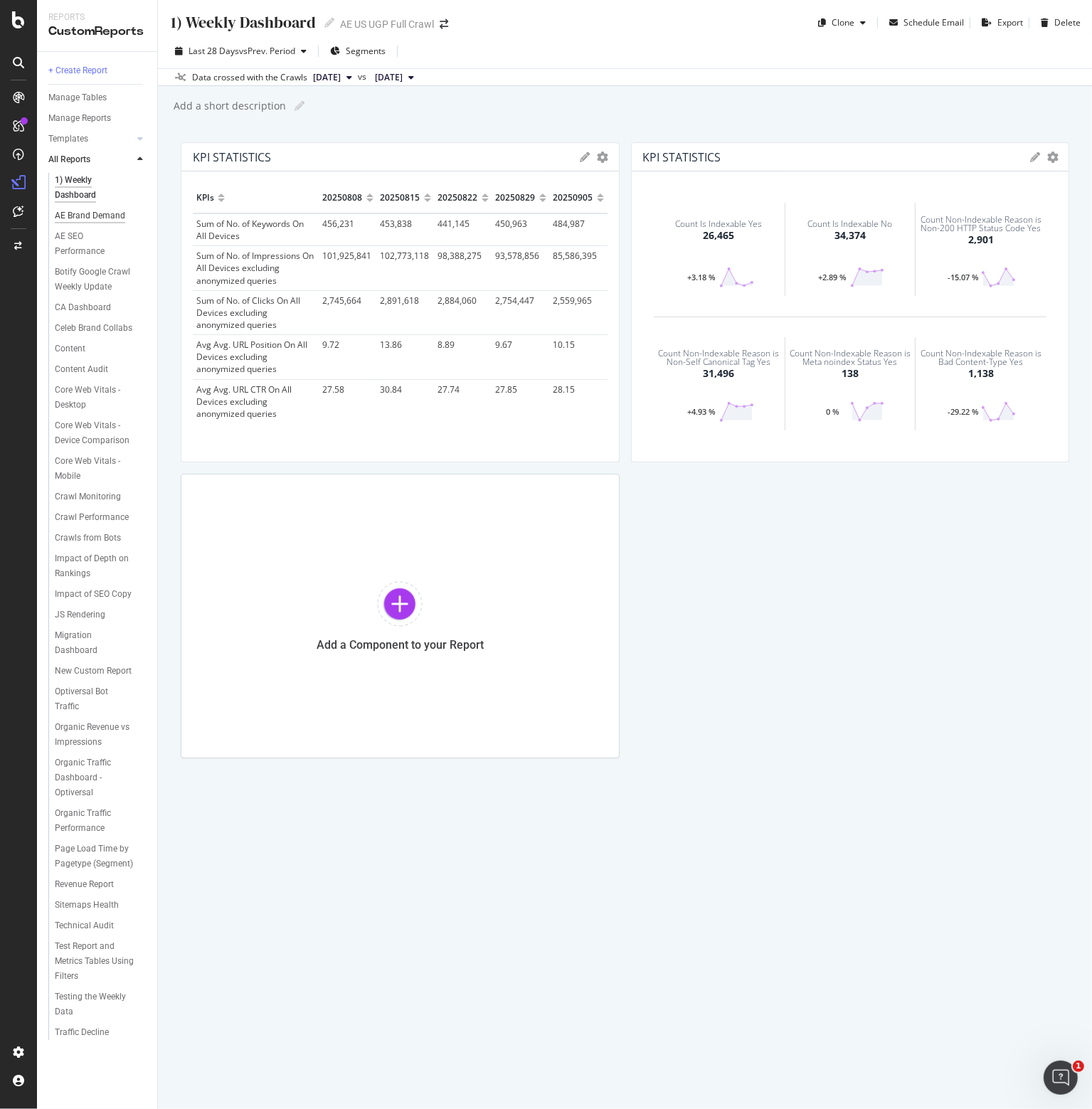
click at [104, 208] on div "AE Brand Demand" at bounding box center [89, 215] width 70 height 15
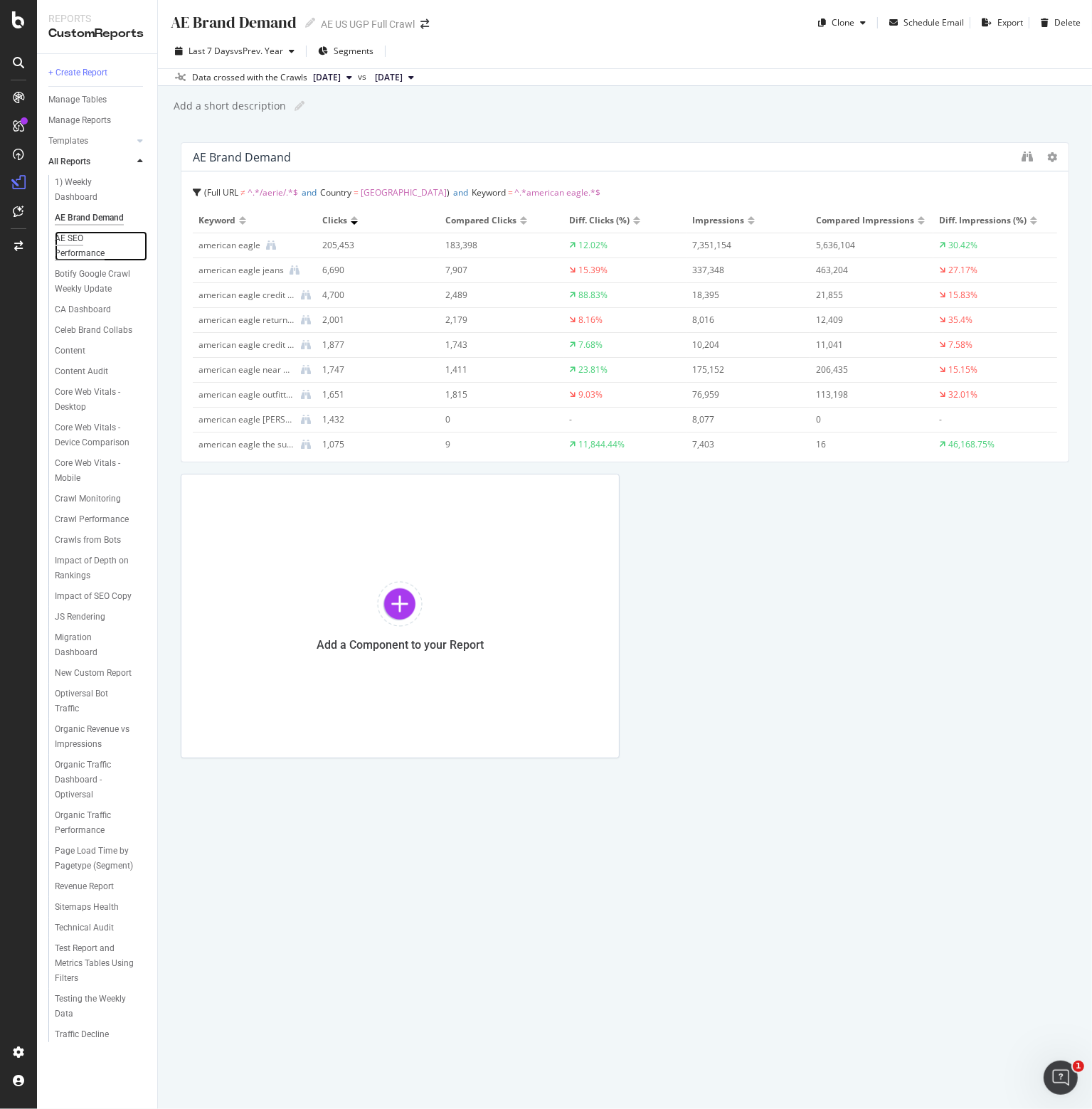
click at [69, 245] on div "AE SEO Performance" at bounding box center [94, 246] width 78 height 30
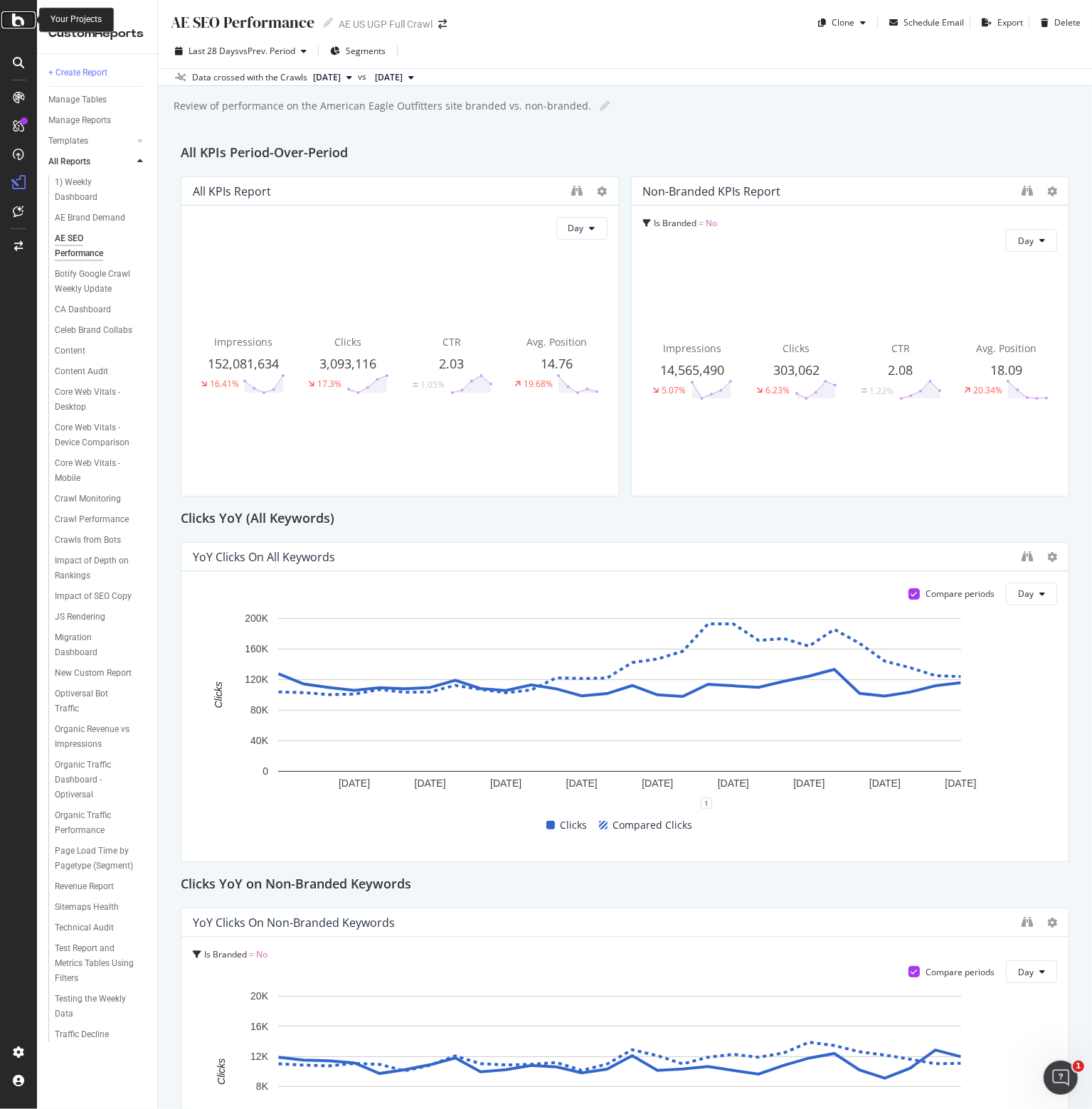
click at [22, 17] on icon at bounding box center [18, 20] width 13 height 17
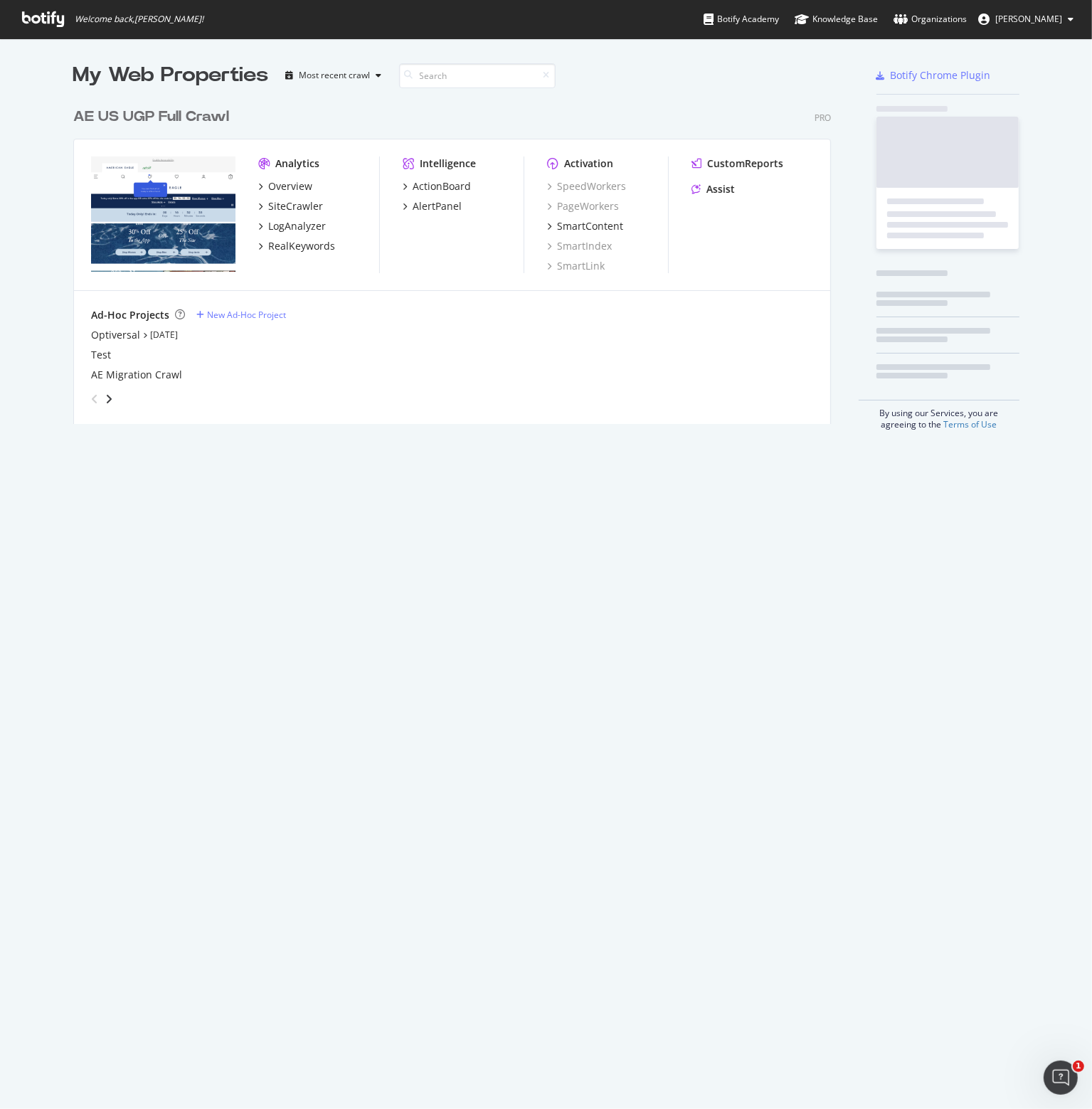
scroll to position [1099, 1070]
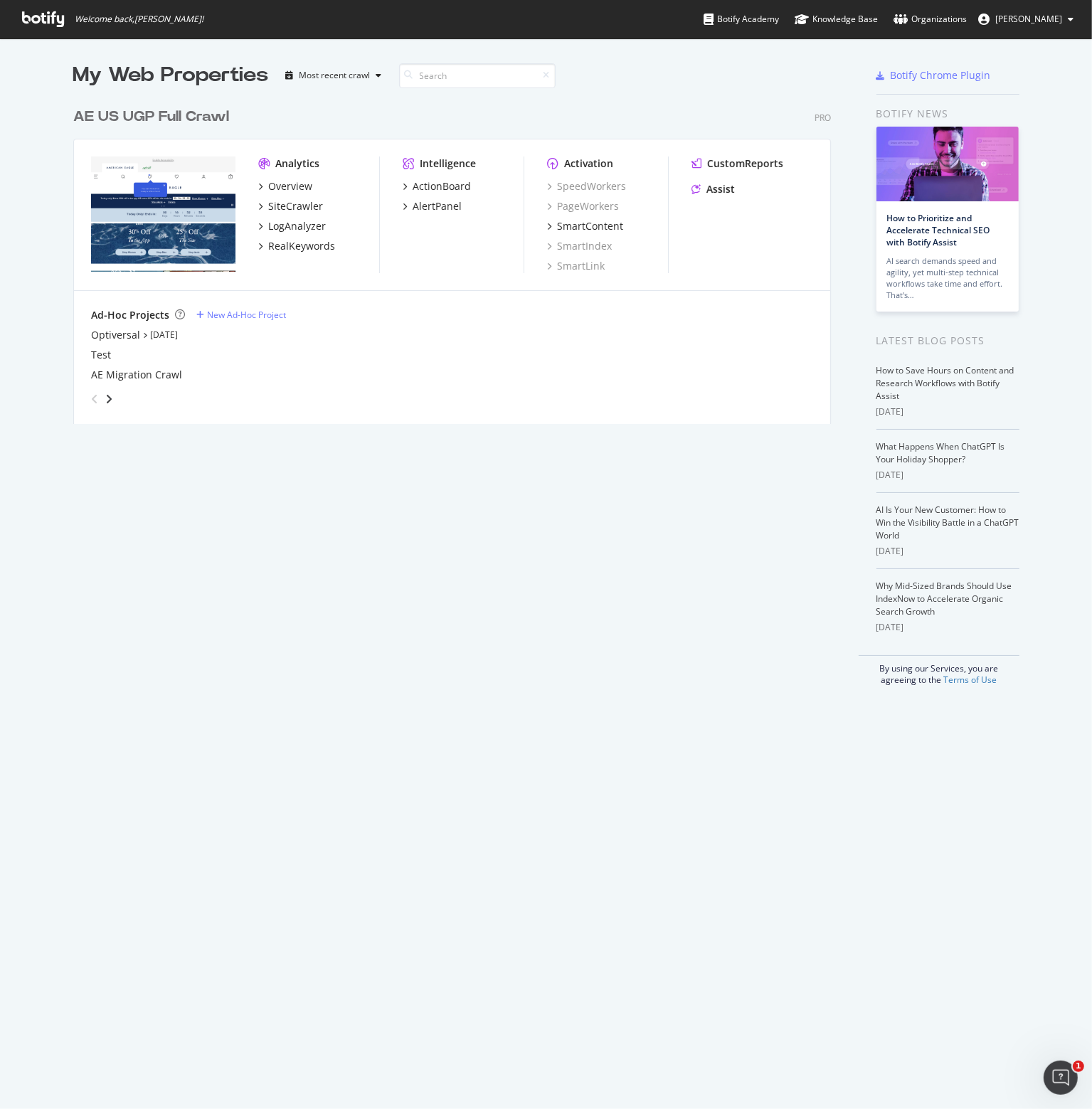
click at [517, 571] on div "My Web Properties Most recent crawl AE US UGP Full Crawl Pro Analytics Overview…" at bounding box center [466, 373] width 786 height 624
